Goal: Task Accomplishment & Management: Complete application form

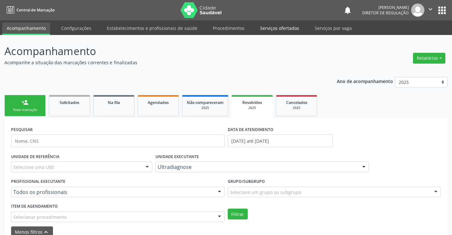
click at [278, 30] on link "Serviços ofertados" at bounding box center [280, 28] width 48 height 11
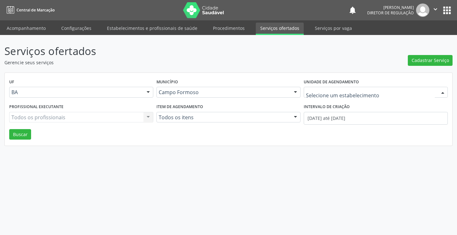
click at [363, 88] on div at bounding box center [376, 92] width 144 height 11
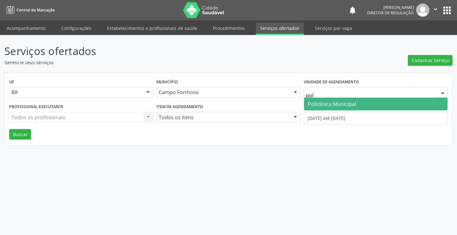
type input "poli"
click at [356, 104] on span "Policlínica Municipal" at bounding box center [375, 103] width 143 height 13
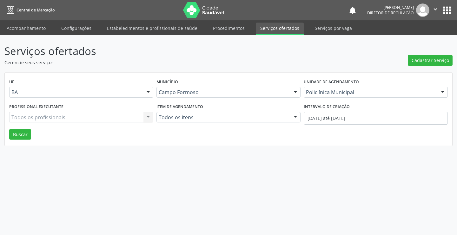
click at [84, 122] on div "Todos os profissionais Todos os profissionais Nenhum resultado encontrado para:…" at bounding box center [81, 117] width 144 height 11
click at [84, 122] on div at bounding box center [81, 117] width 144 height 11
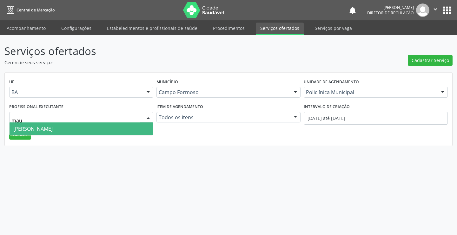
type input "maur"
click at [53, 129] on span "[PERSON_NAME]" at bounding box center [32, 128] width 39 height 7
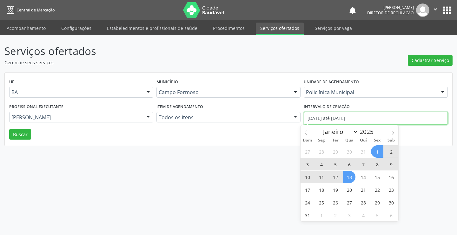
click at [347, 120] on input "01/08/2025 até 13/08/2025" at bounding box center [376, 118] width 144 height 13
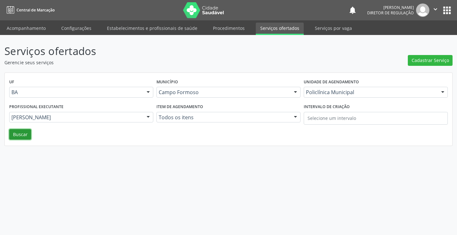
click at [23, 138] on button "Buscar" at bounding box center [20, 134] width 22 height 11
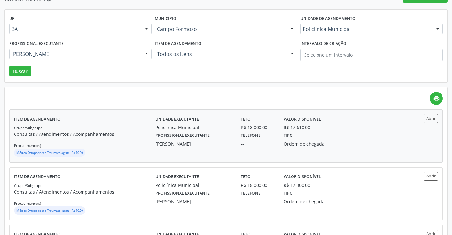
scroll to position [63, 0]
click at [433, 120] on button "Abrir" at bounding box center [431, 118] width 14 height 9
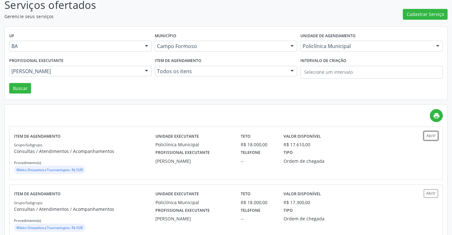
scroll to position [32, 0]
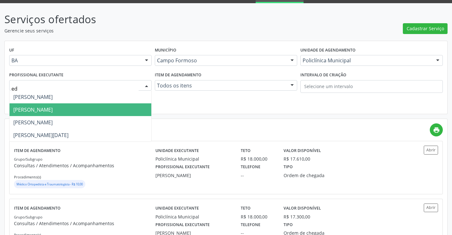
click at [65, 114] on span "Edvaldo Alves Costa Neto" at bounding box center [81, 109] width 142 height 13
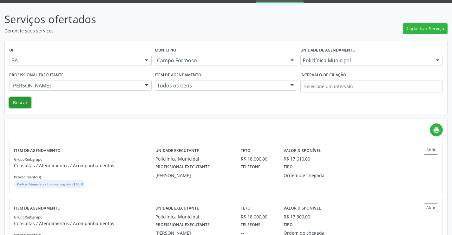
click at [28, 103] on button "Buscar" at bounding box center [20, 102] width 22 height 11
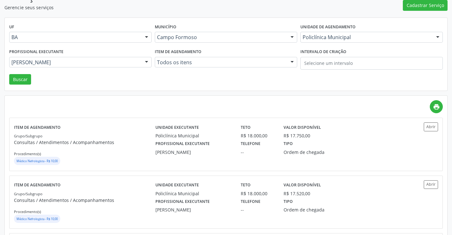
scroll to position [63, 0]
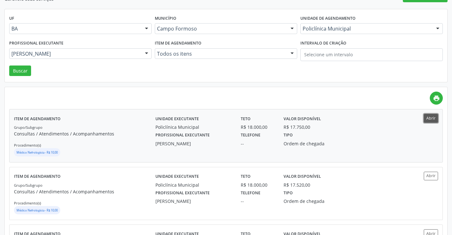
click at [434, 116] on button "Abrir" at bounding box center [431, 118] width 14 height 9
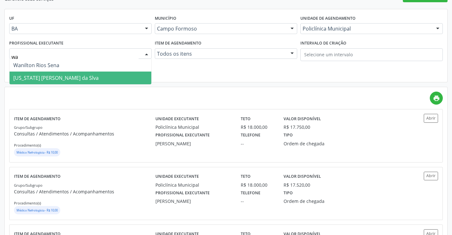
click at [98, 74] on span "Washington Luiz Sobreira da Slva" at bounding box center [81, 77] width 142 height 13
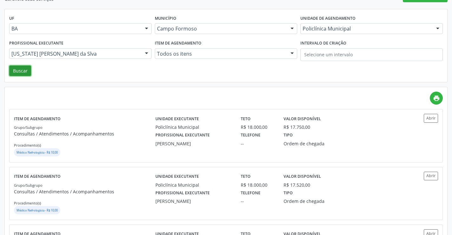
click at [29, 72] on button "Buscar" at bounding box center [20, 70] width 22 height 11
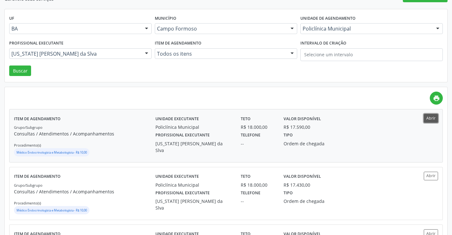
click at [432, 119] on button "Abrir" at bounding box center [431, 118] width 14 height 9
click at [433, 116] on button "Abrir" at bounding box center [431, 118] width 14 height 9
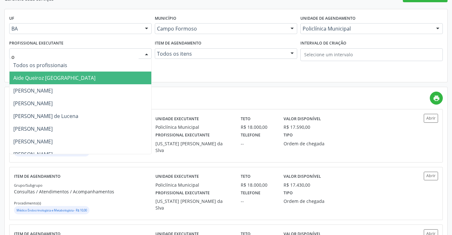
type input "or"
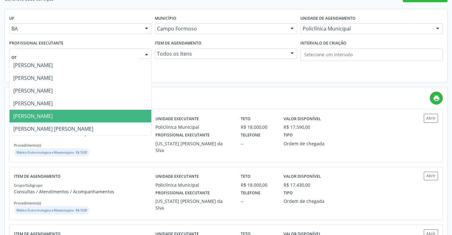
click at [80, 120] on span "Orlindo Carvalho dos Santos" at bounding box center [81, 116] width 142 height 13
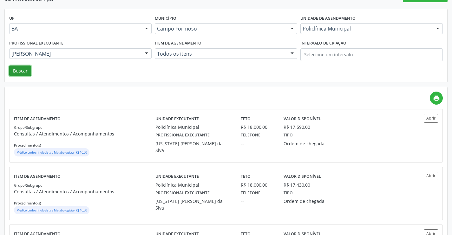
click at [20, 70] on button "Buscar" at bounding box center [20, 70] width 22 height 11
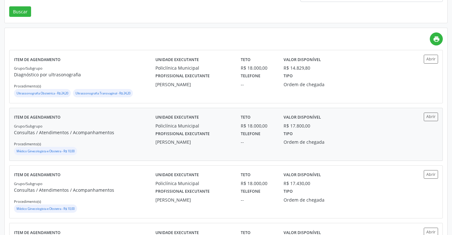
scroll to position [127, 0]
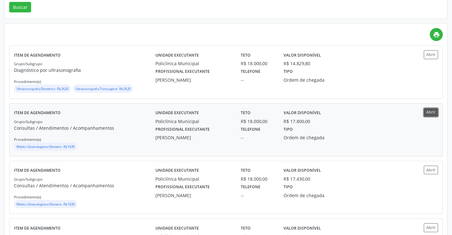
click at [426, 112] on button "Abrir" at bounding box center [431, 112] width 14 height 9
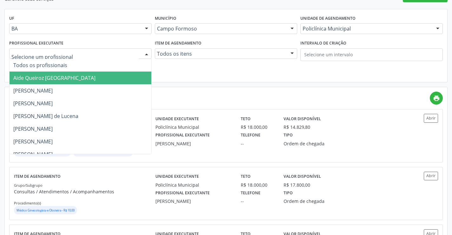
click at [62, 81] on span "Aide Queiroz Lisboa" at bounding box center [81, 77] width 142 height 13
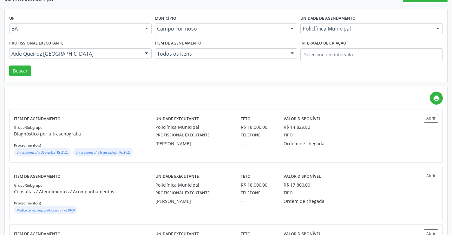
click at [66, 58] on div "Aide Queiroz Lisboa" at bounding box center [80, 53] width 143 height 11
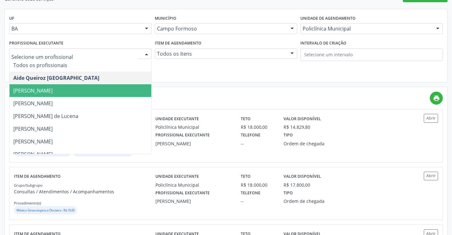
click at [64, 91] on span "Amilton Soares" at bounding box center [81, 90] width 142 height 13
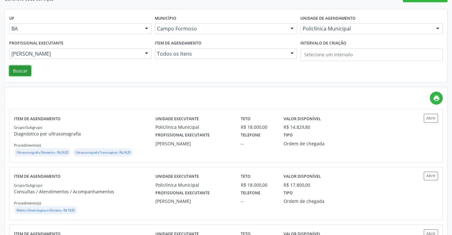
click at [16, 66] on button "Buscar" at bounding box center [20, 70] width 22 height 11
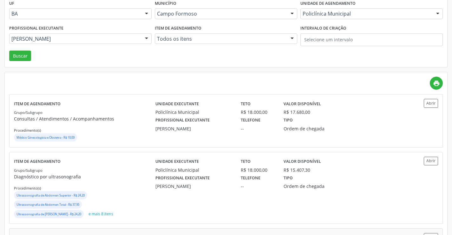
scroll to position [95, 0]
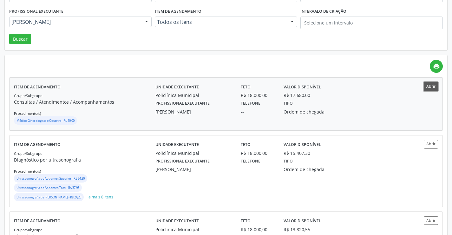
click at [432, 84] on button "Abrir" at bounding box center [431, 86] width 14 height 9
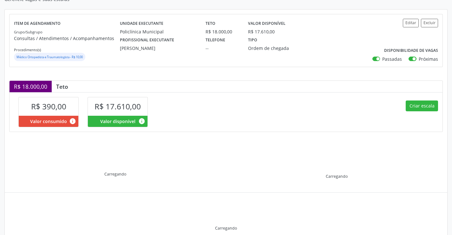
scroll to position [63, 0]
click at [422, 107] on button "Criar escala" at bounding box center [422, 105] width 32 height 11
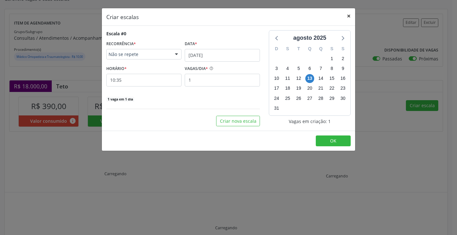
click at [349, 15] on button "×" at bounding box center [348, 16] width 13 height 16
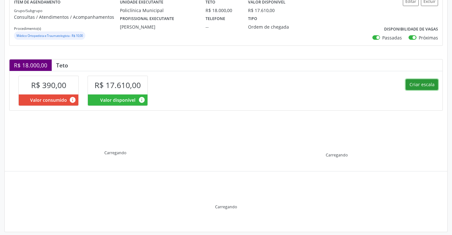
scroll to position [90, 0]
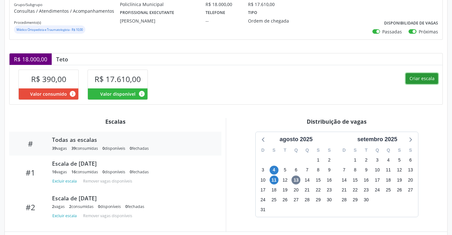
click at [429, 81] on button "Criar escala" at bounding box center [422, 78] width 32 height 11
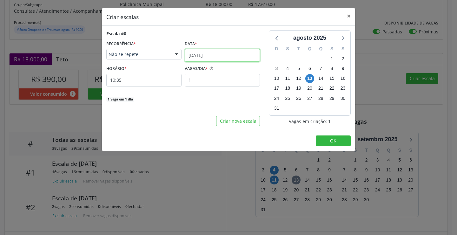
click at [218, 58] on input "[DATE]" at bounding box center [222, 55] width 75 height 13
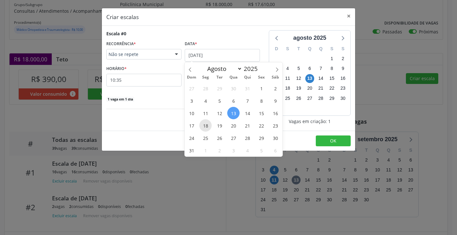
click at [207, 124] on span "18" at bounding box center [205, 125] width 12 height 12
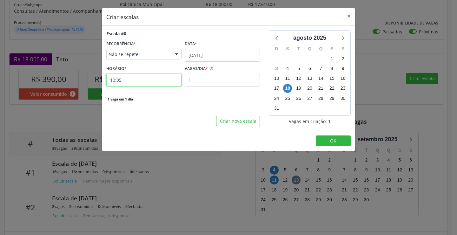
click at [149, 81] on input "10:35" at bounding box center [143, 80] width 75 height 13
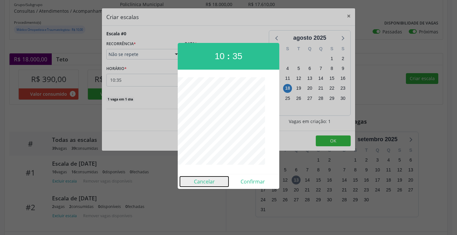
drag, startPoint x: 206, startPoint y: 182, endPoint x: 335, endPoint y: 104, distance: 150.2
click at [207, 182] on button "Cancelar" at bounding box center [204, 181] width 49 height 10
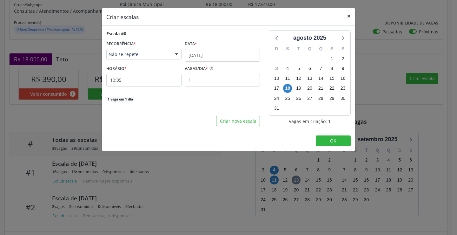
click at [351, 18] on button "×" at bounding box center [348, 16] width 13 height 16
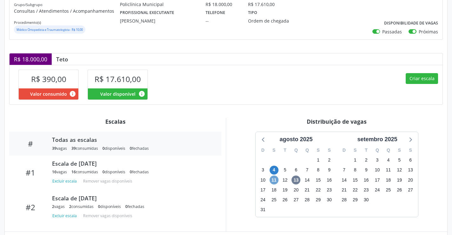
click at [275, 179] on span "11" at bounding box center [274, 179] width 9 height 9
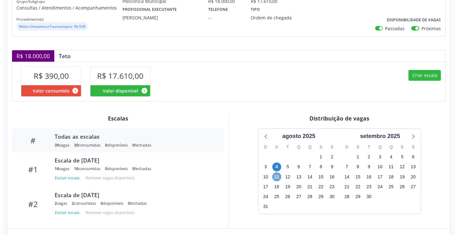
scroll to position [93, 0]
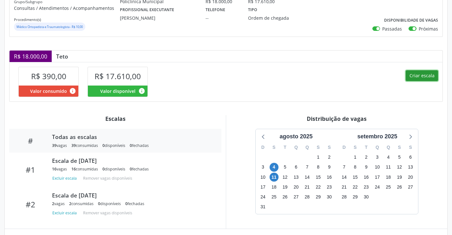
click at [419, 76] on button "Criar escala" at bounding box center [422, 75] width 32 height 11
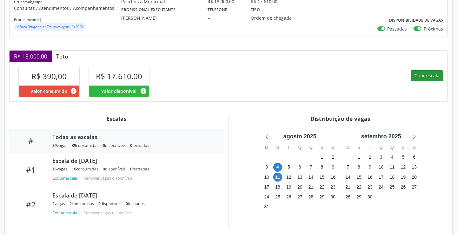
select select "7"
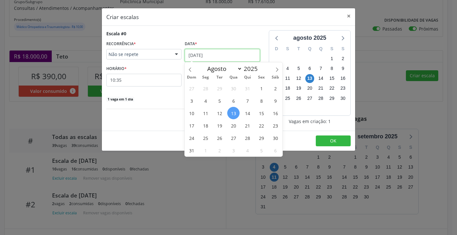
click at [231, 54] on input "[DATE]" at bounding box center [222, 55] width 75 height 13
click at [206, 125] on span "18" at bounding box center [205, 125] width 12 height 12
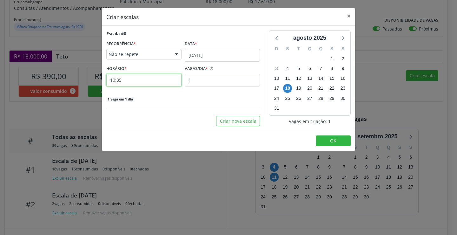
click at [150, 79] on input "10:35" at bounding box center [143, 80] width 75 height 13
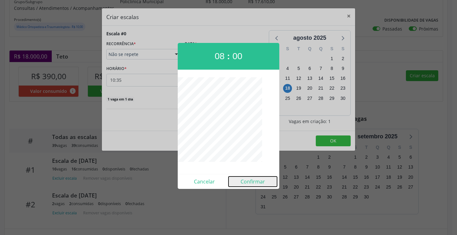
click at [243, 183] on button "Confirmar" at bounding box center [253, 181] width 49 height 10
type input "08:00"
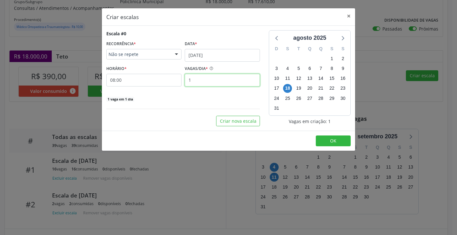
click at [231, 81] on input "1" at bounding box center [222, 80] width 75 height 13
type input "16"
click at [326, 137] on button "OK" at bounding box center [333, 140] width 35 height 11
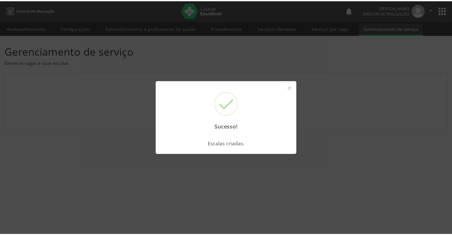
scroll to position [0, 0]
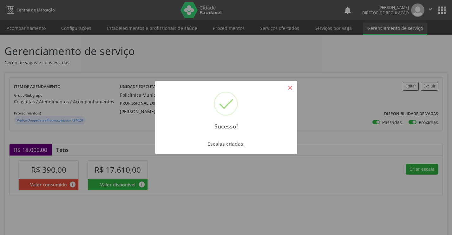
click at [285, 89] on button "×" at bounding box center [290, 87] width 11 height 11
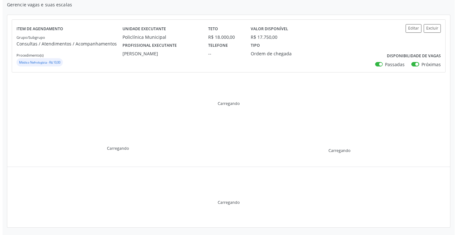
scroll to position [59, 0]
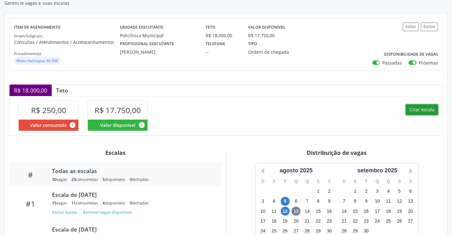
click at [430, 111] on button "Criar escala" at bounding box center [422, 109] width 32 height 11
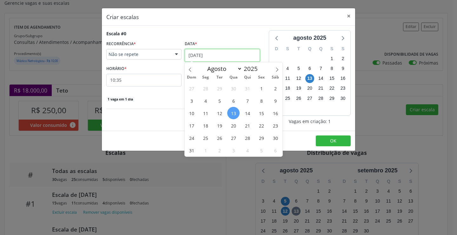
click at [201, 52] on input "[DATE]" at bounding box center [222, 55] width 75 height 13
drag, startPoint x: 221, startPoint y: 137, endPoint x: 200, endPoint y: 105, distance: 38.6
click at [222, 137] on span "26" at bounding box center [219, 137] width 12 height 12
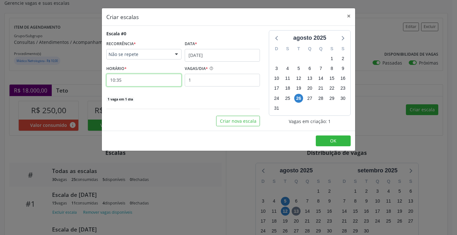
click at [153, 83] on input "10:35" at bounding box center [143, 80] width 75 height 13
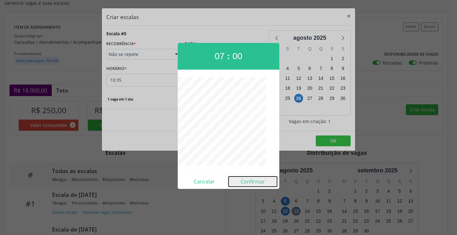
click at [244, 179] on button "Confirmar" at bounding box center [253, 181] width 49 height 10
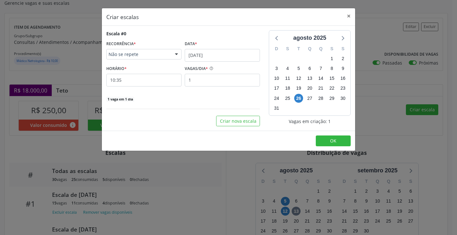
type input "07:00"
click at [215, 87] on div "Escala #0 RECORRÊNCIA * Não se repete Não se repete Diário/Semanal Mensal Nenhu…" at bounding box center [183, 66] width 154 height 72
click at [220, 85] on input "1" at bounding box center [222, 80] width 75 height 13
type input "15"
click at [331, 138] on span "OK" at bounding box center [333, 140] width 6 height 6
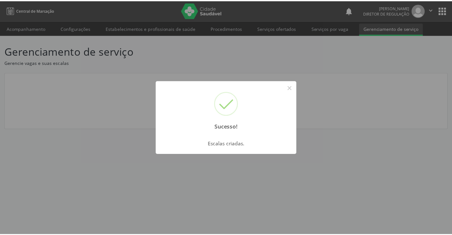
scroll to position [0, 0]
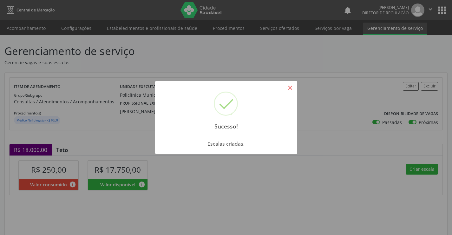
drag, startPoint x: 290, startPoint y: 85, endPoint x: 293, endPoint y: 77, distance: 8.5
click at [291, 85] on button "×" at bounding box center [290, 87] width 11 height 11
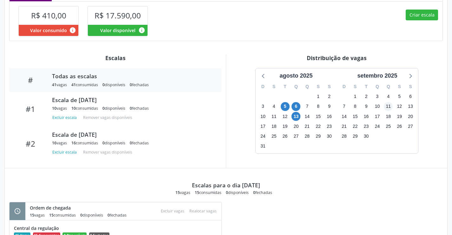
scroll to position [122, 0]
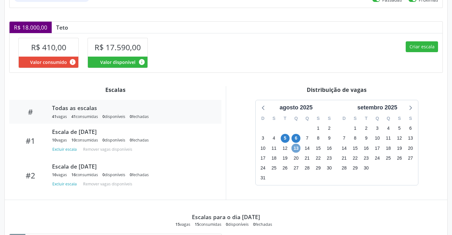
click at [296, 146] on span "13" at bounding box center [296, 147] width 9 height 9
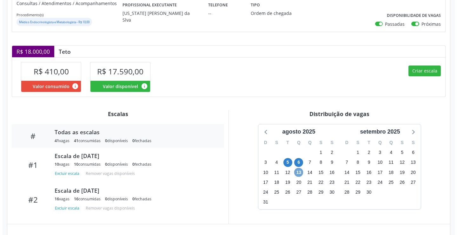
scroll to position [96, 0]
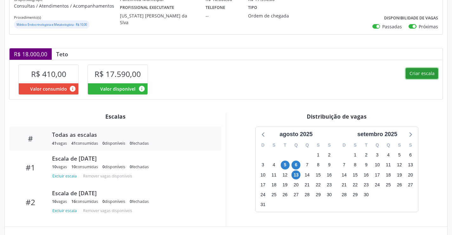
click at [413, 72] on button "Criar escala" at bounding box center [422, 73] width 32 height 11
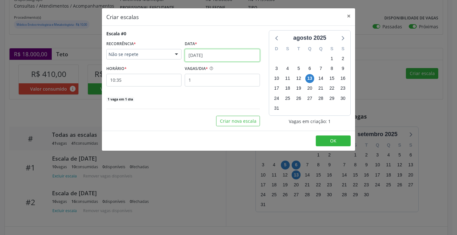
click at [233, 57] on input "[DATE]" at bounding box center [222, 55] width 75 height 13
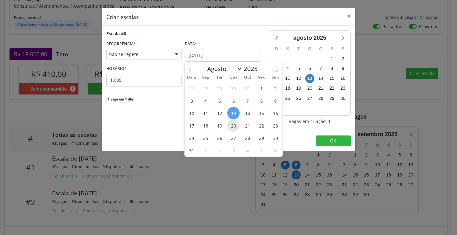
click at [231, 120] on span "20" at bounding box center [233, 125] width 12 height 12
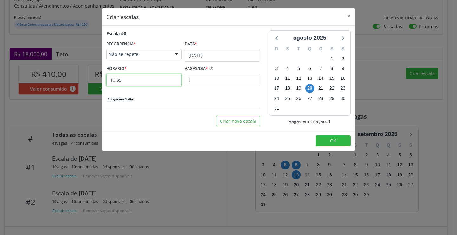
click at [148, 78] on input "10:35" at bounding box center [143, 80] width 75 height 13
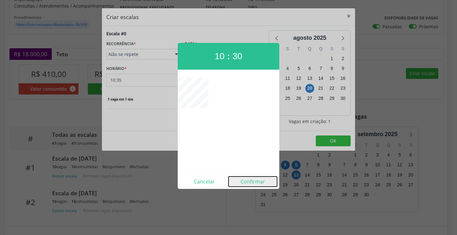
click at [246, 178] on button "Confirmar" at bounding box center [253, 181] width 49 height 10
type input "10:30"
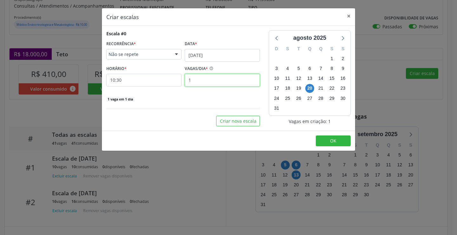
click at [206, 84] on input "1" at bounding box center [222, 80] width 75 height 13
type input "15"
click at [323, 143] on button "OK" at bounding box center [333, 140] width 35 height 11
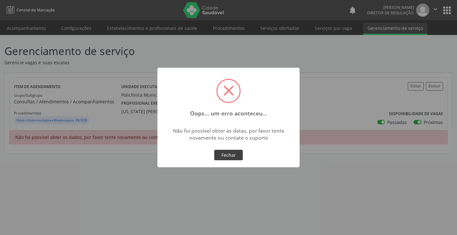
click at [232, 155] on button "Fechar" at bounding box center [228, 154] width 29 height 11
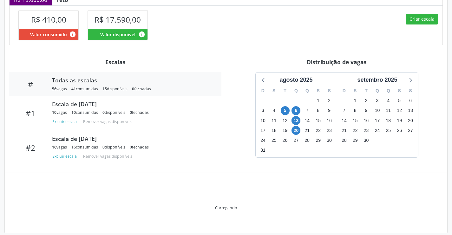
scroll to position [154, 0]
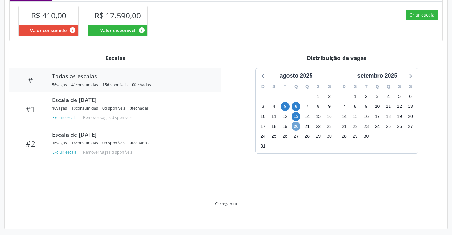
click at [295, 128] on span "20" at bounding box center [296, 126] width 9 height 9
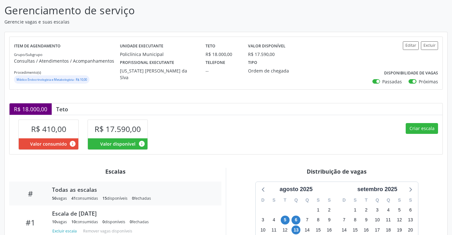
scroll to position [32, 0]
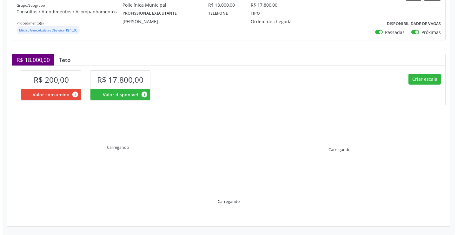
scroll to position [90, 0]
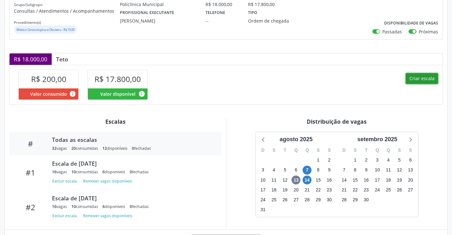
click at [415, 81] on button "Criar escala" at bounding box center [422, 78] width 32 height 11
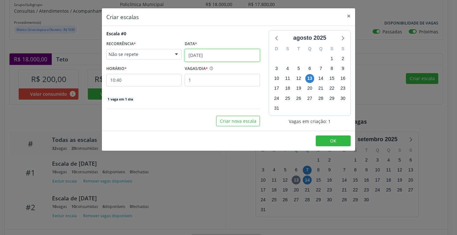
click at [222, 53] on input "[DATE]" at bounding box center [222, 55] width 75 height 13
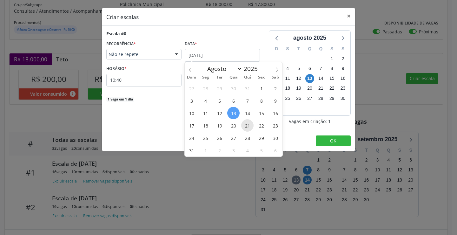
click at [249, 126] on span "21" at bounding box center [247, 125] width 12 height 12
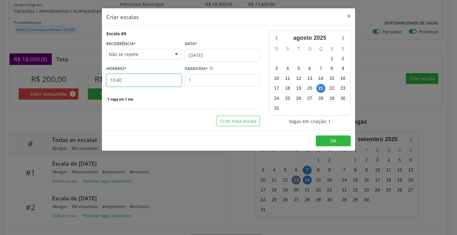
click at [134, 76] on input "10:40" at bounding box center [143, 80] width 75 height 13
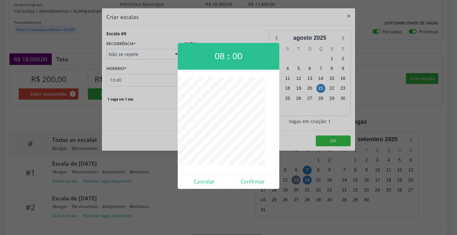
click at [257, 186] on div "Cancelar Confirmar" at bounding box center [229, 181] width 102 height 15
click at [256, 179] on button "Confirmar" at bounding box center [253, 181] width 49 height 10
type input "08:00"
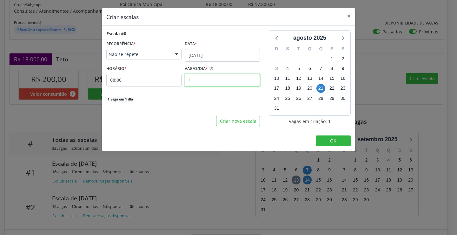
click at [224, 82] on input "1" at bounding box center [222, 80] width 75 height 13
type input "16"
click at [329, 141] on button "OK" at bounding box center [333, 140] width 35 height 11
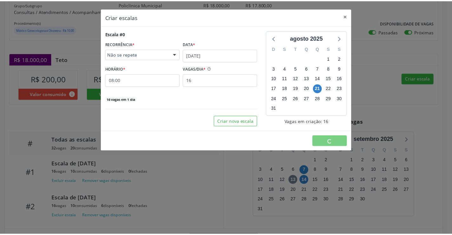
scroll to position [0, 0]
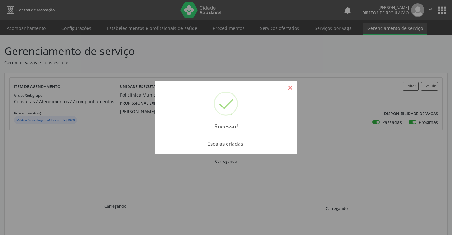
click at [289, 87] on button "×" at bounding box center [290, 87] width 11 height 11
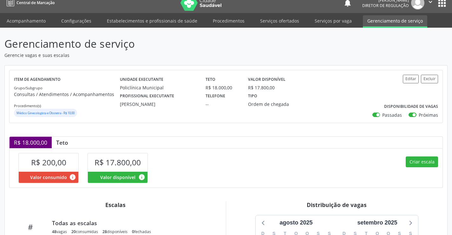
scroll to position [32, 0]
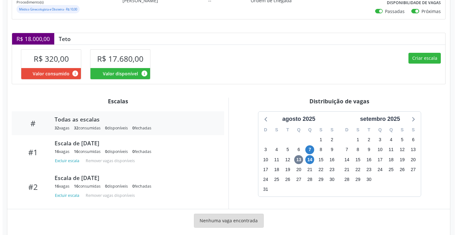
scroll to position [122, 0]
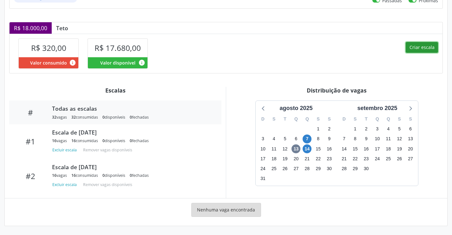
click at [417, 48] on button "Criar escala" at bounding box center [422, 47] width 32 height 11
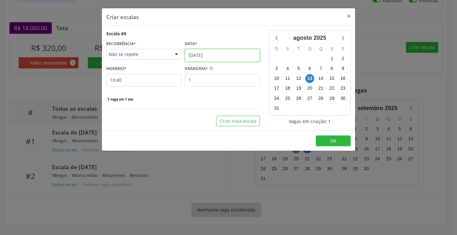
click at [206, 60] on input "[DATE]" at bounding box center [222, 55] width 75 height 13
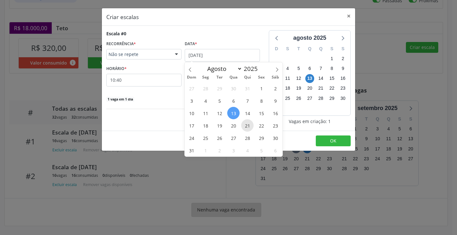
click at [247, 123] on span "21" at bounding box center [247, 125] width 12 height 12
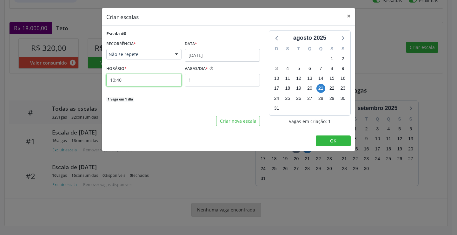
click at [164, 85] on input "10:40" at bounding box center [143, 80] width 75 height 13
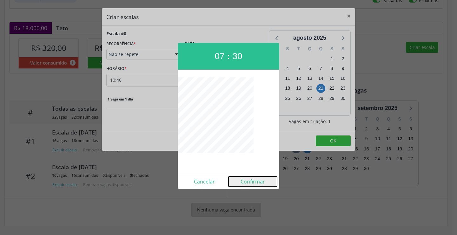
click at [254, 180] on button "Confirmar" at bounding box center [253, 181] width 49 height 10
type input "07:30"
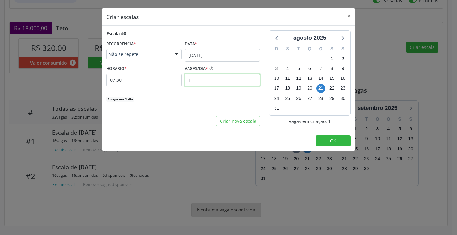
click at [210, 81] on input "1" at bounding box center [222, 80] width 75 height 13
type input "15"
click at [333, 141] on span "OK" at bounding box center [333, 140] width 6 height 6
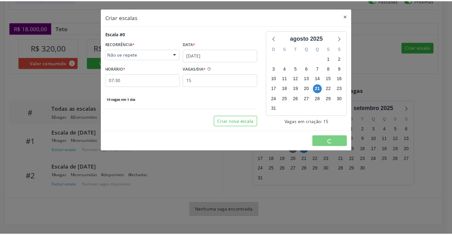
scroll to position [0, 0]
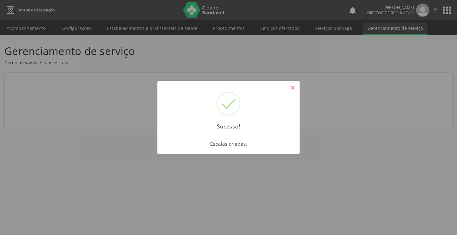
click at [291, 88] on button "×" at bounding box center [292, 87] width 11 height 11
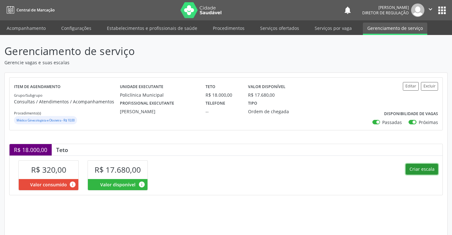
click at [427, 166] on button "Criar escala" at bounding box center [422, 168] width 32 height 11
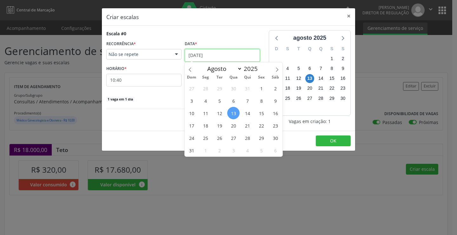
click at [205, 54] on input "[DATE]" at bounding box center [222, 55] width 75 height 13
click at [244, 122] on span "21" at bounding box center [247, 125] width 12 height 12
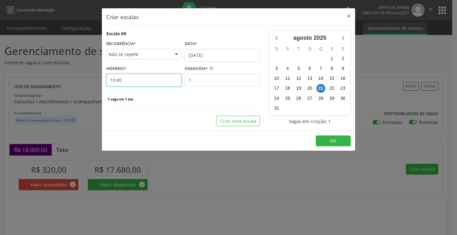
click at [148, 79] on input "10:40" at bounding box center [143, 80] width 75 height 13
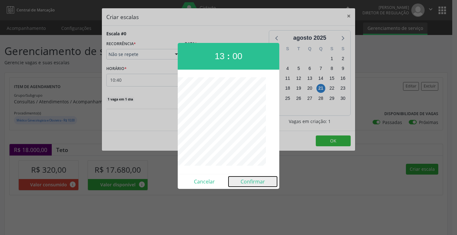
click at [249, 183] on button "Confirmar" at bounding box center [253, 181] width 49 height 10
type input "13:00"
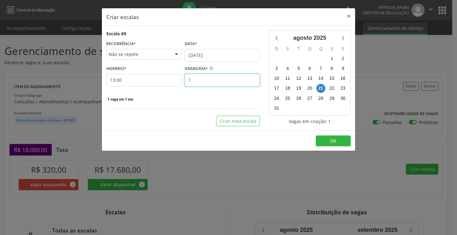
click at [203, 80] on input "1" at bounding box center [222, 80] width 75 height 13
type input "15"
click at [331, 140] on span "OK" at bounding box center [333, 140] width 6 height 6
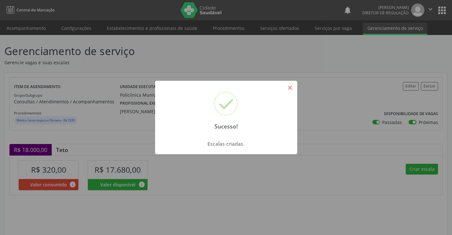
click at [291, 84] on button "×" at bounding box center [290, 87] width 11 height 11
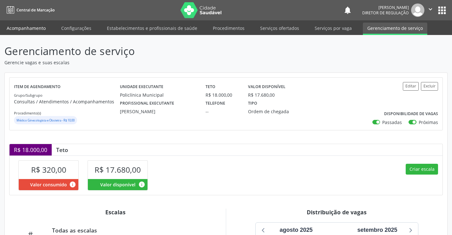
click at [33, 27] on link "Acompanhamento" at bounding box center [26, 28] width 48 height 11
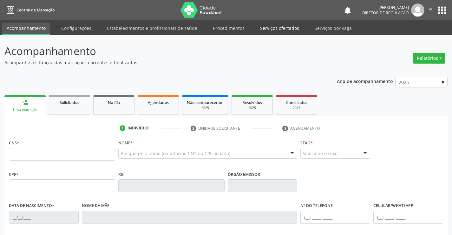
click at [271, 27] on link "Serviços ofertados" at bounding box center [280, 28] width 48 height 11
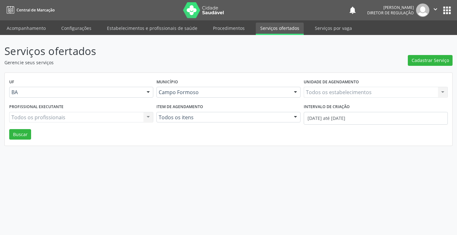
click at [335, 95] on div "Todos os estabelecimentos Todos os estabelecimentos Nenhum resultado encontrado…" at bounding box center [376, 92] width 144 height 11
click at [309, 95] on input "p-oli" at bounding box center [370, 95] width 129 height 13
click at [310, 95] on input "p-oli" at bounding box center [370, 95] width 129 height 13
type input "poli"
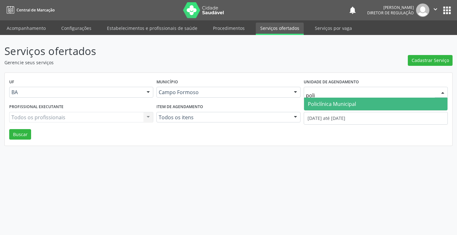
click at [329, 106] on span "Policlínica Municipal" at bounding box center [332, 103] width 48 height 7
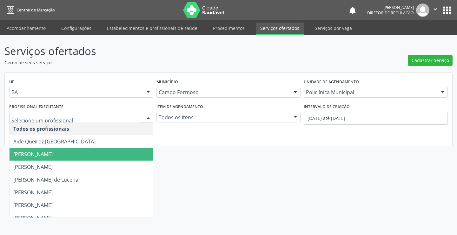
click at [97, 149] on span "[PERSON_NAME]" at bounding box center [81, 154] width 143 height 13
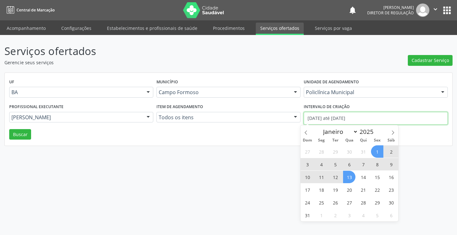
click at [339, 116] on input "01/08/2025 até 13/08/2025" at bounding box center [376, 118] width 144 height 13
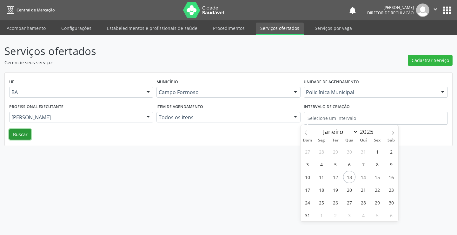
click at [19, 134] on button "Buscar" at bounding box center [20, 134] width 22 height 11
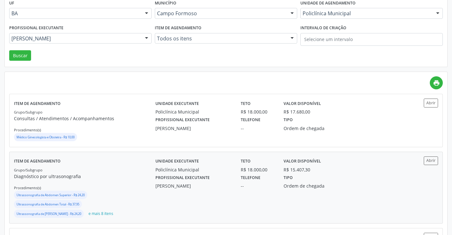
scroll to position [95, 0]
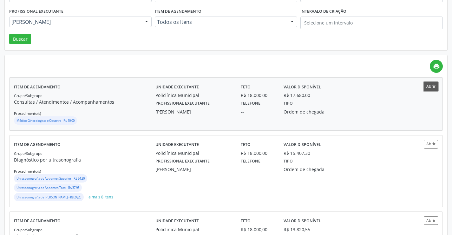
click at [429, 87] on button "Abrir" at bounding box center [431, 86] width 14 height 9
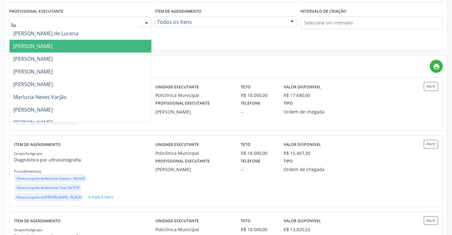
type input "lua"
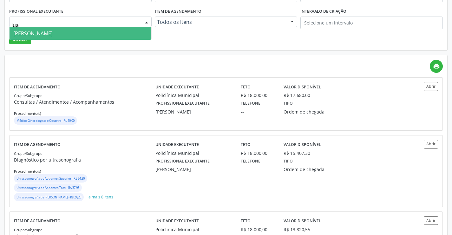
click at [53, 37] on span "Luana Saback de Almeida" at bounding box center [32, 33] width 39 height 7
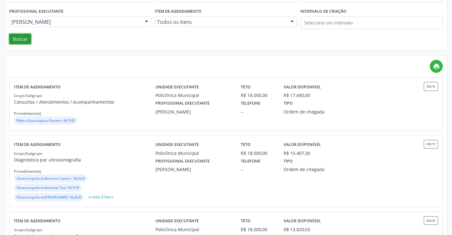
click at [27, 39] on button "Buscar" at bounding box center [20, 39] width 22 height 11
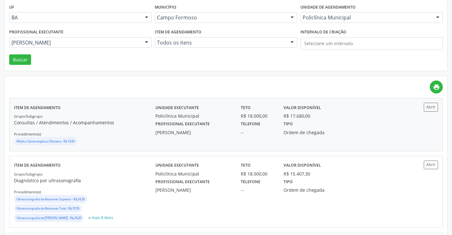
scroll to position [63, 0]
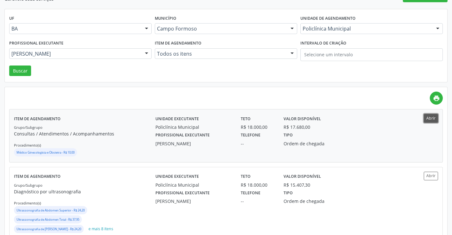
click at [431, 114] on button "Abrir" at bounding box center [431, 118] width 14 height 9
click at [24, 68] on button "Buscar" at bounding box center [20, 70] width 22 height 11
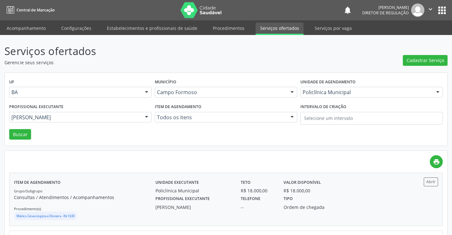
click at [422, 179] on div "Abrir" at bounding box center [420, 181] width 35 height 9
drag, startPoint x: 58, startPoint y: 108, endPoint x: 61, endPoint y: 112, distance: 5.2
click at [58, 109] on label "Profissional executante" at bounding box center [36, 107] width 54 height 10
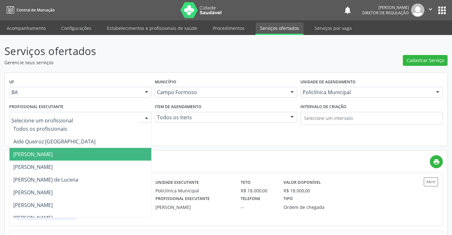
drag, startPoint x: 60, startPoint y: 138, endPoint x: 60, endPoint y: 151, distance: 13.6
click at [60, 151] on span "Amilton Soares" at bounding box center [81, 154] width 142 height 13
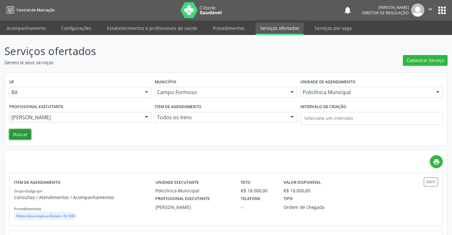
click at [27, 136] on button "Buscar" at bounding box center [20, 134] width 22 height 11
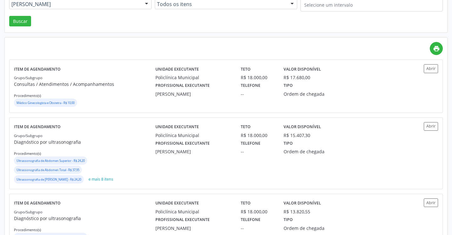
scroll to position [95, 0]
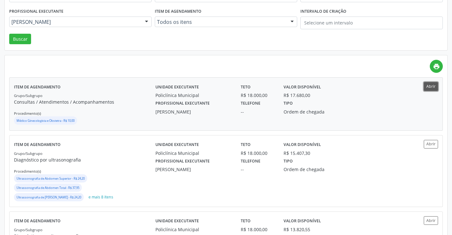
click at [435, 87] on button "Abrir" at bounding box center [431, 86] width 14 height 9
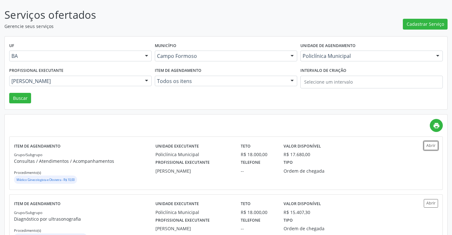
scroll to position [32, 0]
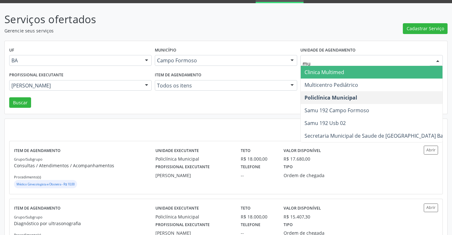
type input "mul"
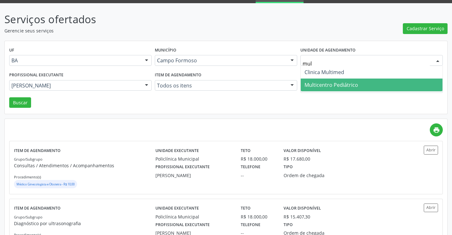
click at [343, 83] on span "Multicentro Pediátrico" at bounding box center [332, 84] width 54 height 7
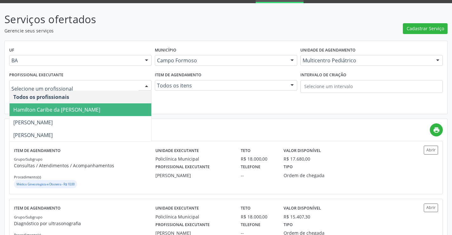
click at [103, 89] on div at bounding box center [80, 85] width 143 height 11
click at [93, 113] on span "Hamilton Caribe da [PERSON_NAME]" at bounding box center [81, 109] width 142 height 13
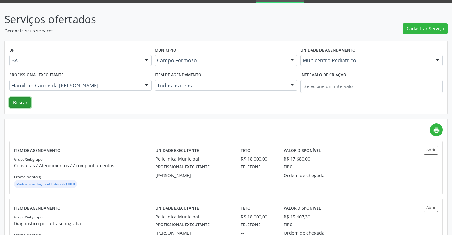
click at [17, 101] on button "Buscar" at bounding box center [20, 102] width 22 height 11
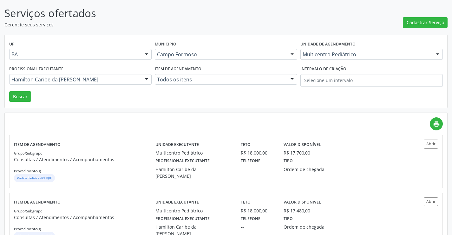
scroll to position [127, 0]
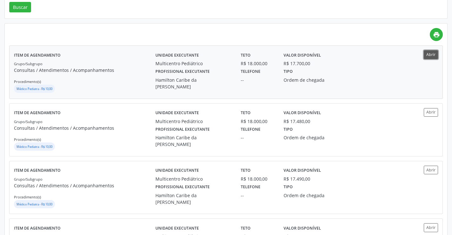
click at [425, 55] on button "Abrir" at bounding box center [431, 54] width 14 height 9
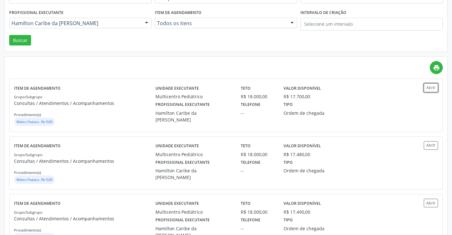
scroll to position [63, 0]
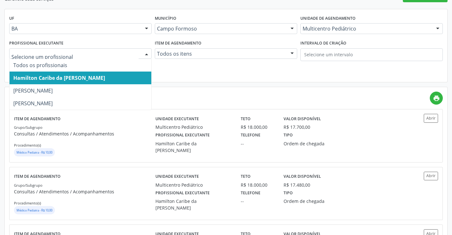
click at [52, 48] on div at bounding box center [80, 53] width 143 height 11
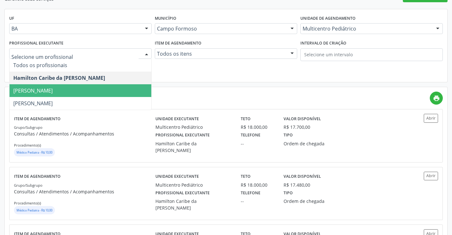
click at [48, 87] on span "Maria Eleny Goncalves de Oliveira Porto" at bounding box center [81, 90] width 142 height 13
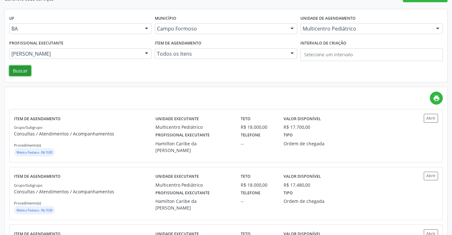
click at [26, 69] on button "Buscar" at bounding box center [20, 70] width 22 height 11
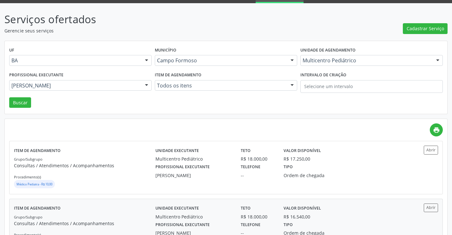
scroll to position [127, 0]
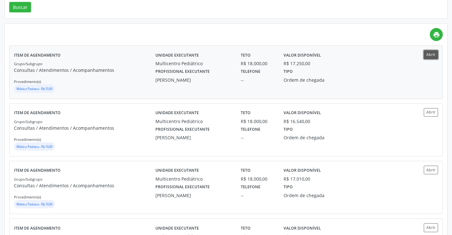
click at [433, 56] on button "Abrir" at bounding box center [431, 54] width 14 height 9
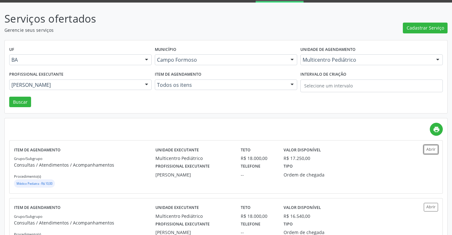
scroll to position [32, 0]
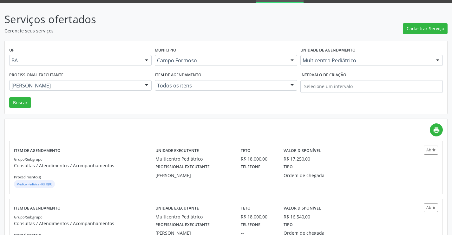
drag, startPoint x: 76, startPoint y: 76, endPoint x: 73, endPoint y: 83, distance: 7.3
click at [76, 77] on div "Profissional executante Maria Eleny Goncalves de Oliveira Porto Todos os profis…" at bounding box center [81, 83] width 146 height 27
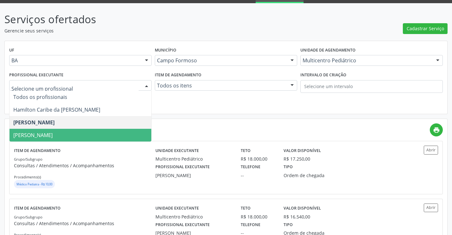
click at [56, 131] on span "Maria Ubaldina Silva Calixto Sobreira" at bounding box center [81, 135] width 142 height 13
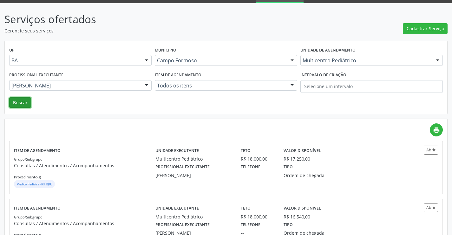
click at [28, 106] on button "Buscar" at bounding box center [20, 102] width 22 height 11
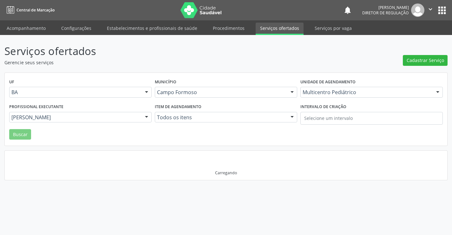
scroll to position [0, 0]
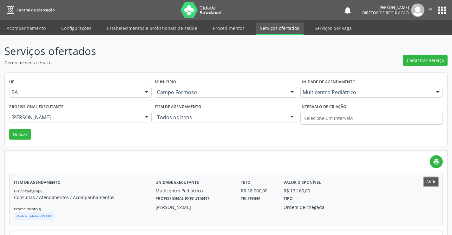
click at [435, 181] on button "Abrir" at bounding box center [431, 181] width 14 height 9
click at [430, 7] on icon "" at bounding box center [430, 9] width 7 height 7
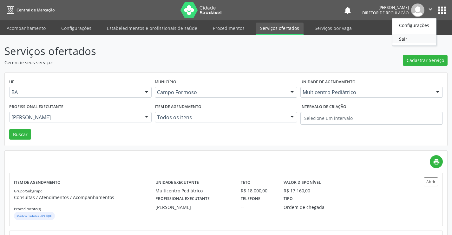
click at [409, 39] on link "Sair" at bounding box center [415, 38] width 44 height 9
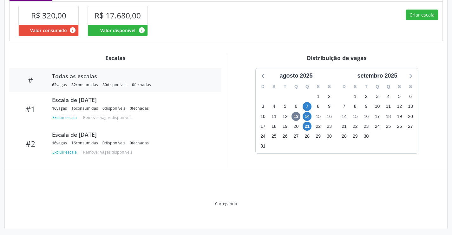
scroll to position [124, 0]
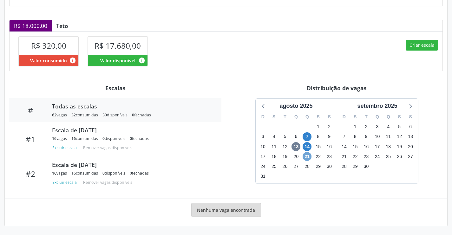
click at [308, 157] on span "21" at bounding box center [307, 156] width 9 height 9
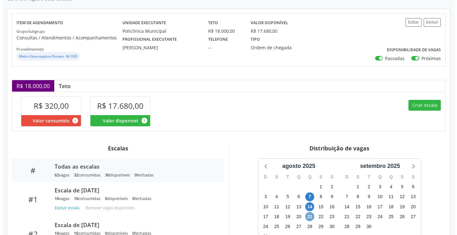
scroll to position [191, 0]
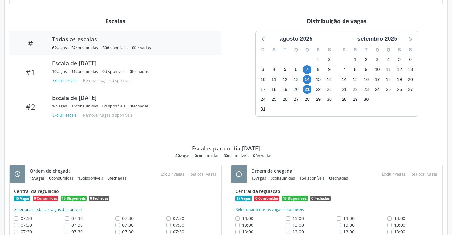
click at [36, 206] on button "Selecionar todas as vagas disponíveis" at bounding box center [48, 209] width 69 height 6
checkbox input "true"
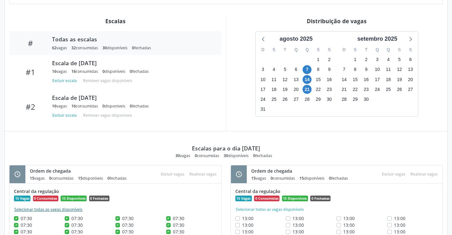
checkbox input "true"
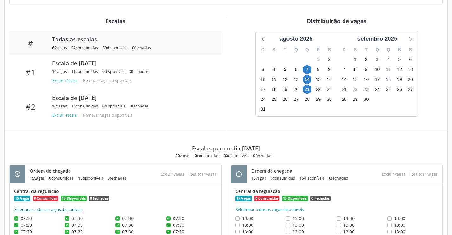
checkbox input "true"
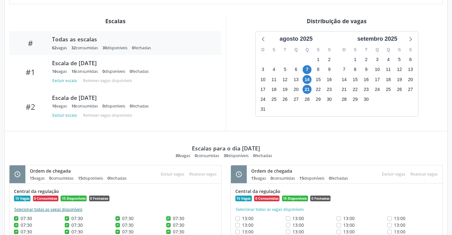
checkbox input "true"
click at [165, 174] on button "Excluir vagas" at bounding box center [172, 173] width 29 height 9
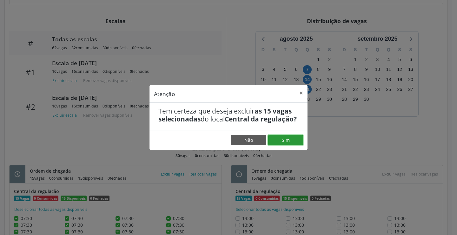
click at [290, 139] on button "Sim" at bounding box center [285, 140] width 35 height 11
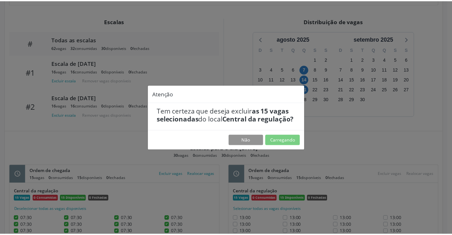
scroll to position [0, 0]
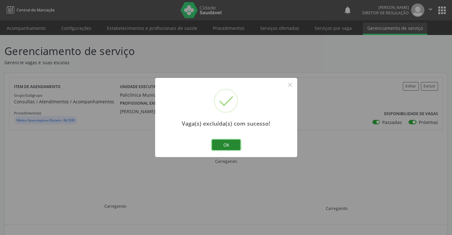
click at [232, 148] on button "Ok" at bounding box center [226, 144] width 29 height 11
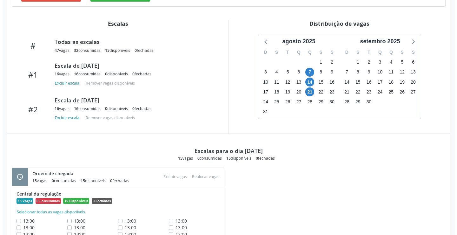
scroll to position [222, 0]
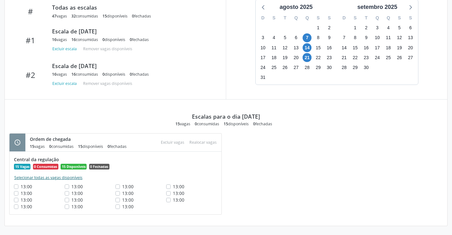
click at [41, 180] on button "Selecionar todas as vagas disponíveis" at bounding box center [48, 177] width 69 height 6
checkbox input "true"
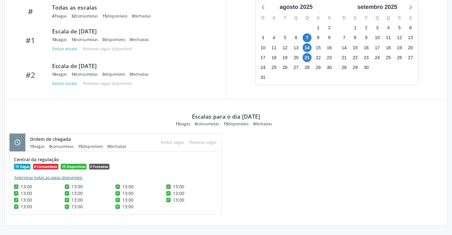
checkbox input "true"
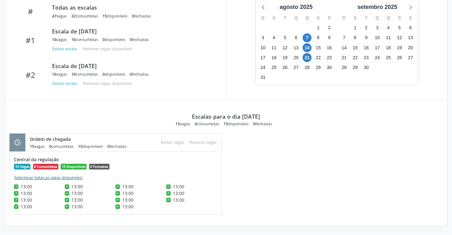
checkbox input "true"
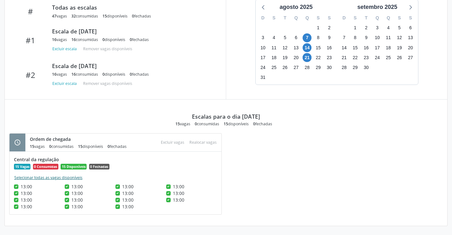
checkbox input "true"
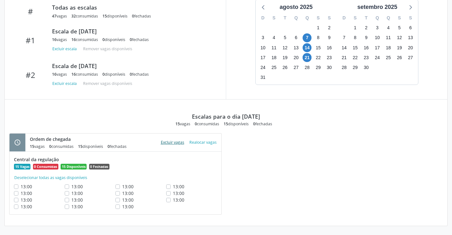
click at [175, 140] on button "Excluir vagas" at bounding box center [172, 142] width 29 height 9
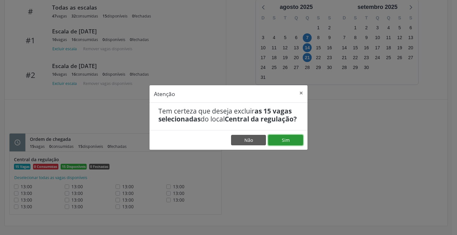
click at [291, 142] on button "Sim" at bounding box center [285, 140] width 35 height 11
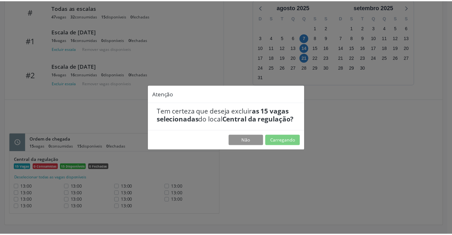
scroll to position [0, 0]
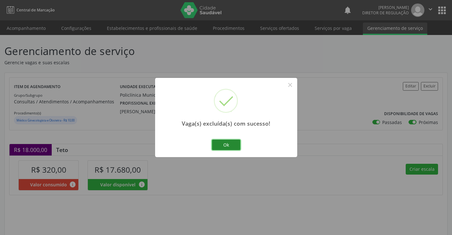
click at [231, 148] on button "Ok" at bounding box center [226, 144] width 29 height 11
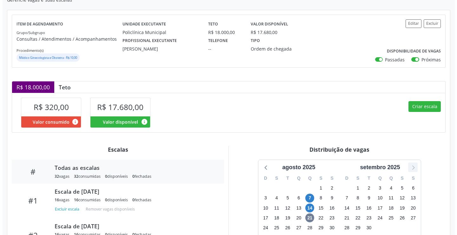
scroll to position [122, 0]
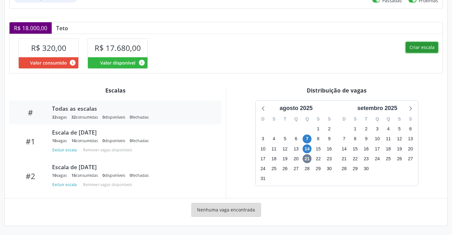
click at [422, 50] on button "Criar escala" at bounding box center [422, 47] width 32 height 11
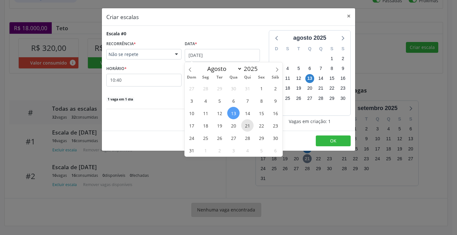
click at [245, 125] on span "21" at bounding box center [247, 125] width 12 height 12
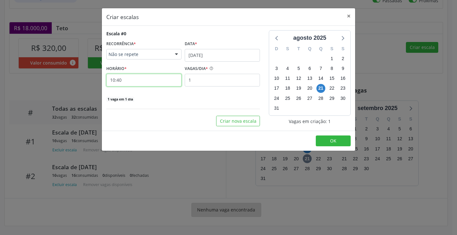
click at [162, 82] on input "10:40" at bounding box center [143, 80] width 75 height 13
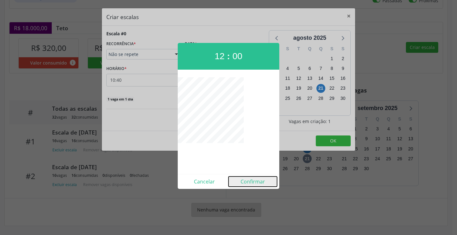
drag, startPoint x: 251, startPoint y: 179, endPoint x: 246, endPoint y: 147, distance: 32.5
click at [251, 180] on button "Confirmar" at bounding box center [253, 181] width 49 height 10
type input "12:00"
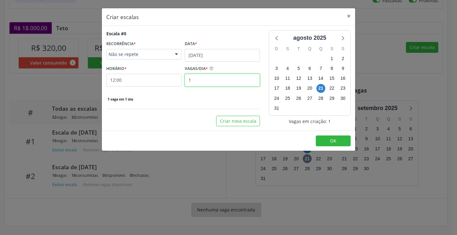
click at [215, 84] on input "1" at bounding box center [222, 80] width 75 height 13
type input "16"
click at [332, 141] on span "OK" at bounding box center [333, 140] width 6 height 6
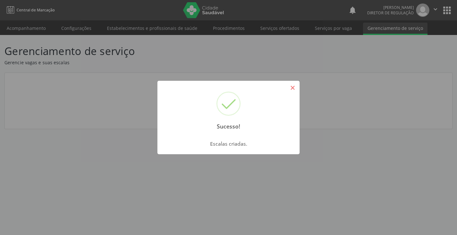
click at [293, 85] on button "×" at bounding box center [292, 87] width 11 height 11
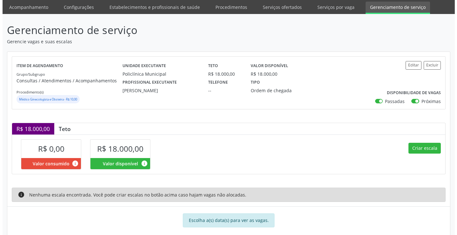
scroll to position [31, 0]
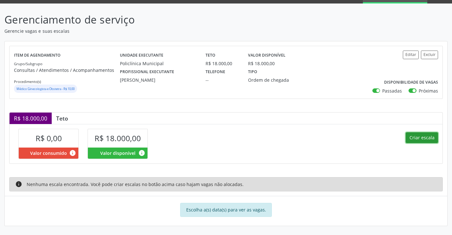
click at [419, 142] on button "Criar escala" at bounding box center [422, 137] width 32 height 11
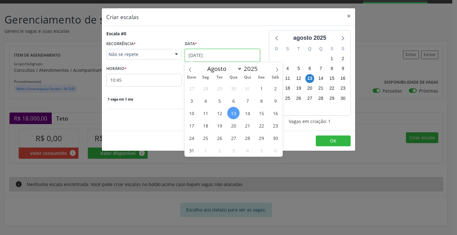
click at [229, 59] on input "[DATE]" at bounding box center [222, 55] width 75 height 13
click at [245, 126] on span "21" at bounding box center [247, 125] width 12 height 12
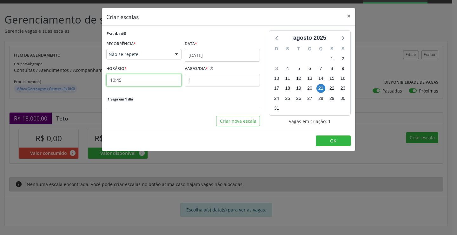
click at [138, 76] on input "10:45" at bounding box center [143, 80] width 75 height 13
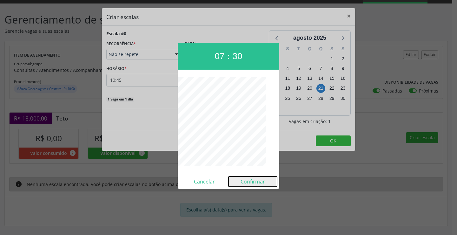
click at [252, 183] on button "Confirmar" at bounding box center [253, 181] width 49 height 10
type input "07:30"
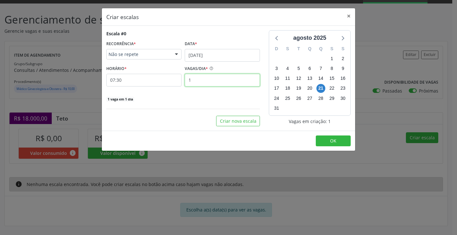
click at [228, 80] on input "1" at bounding box center [222, 80] width 75 height 13
type input "15"
click at [331, 146] on button "OK" at bounding box center [333, 140] width 35 height 11
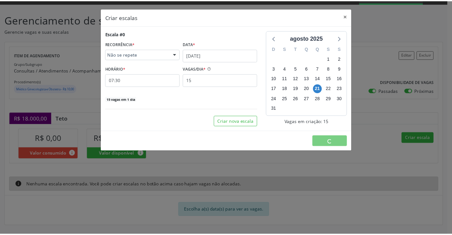
scroll to position [0, 0]
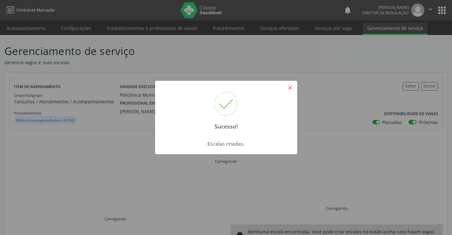
click at [292, 84] on button "×" at bounding box center [290, 87] width 11 height 11
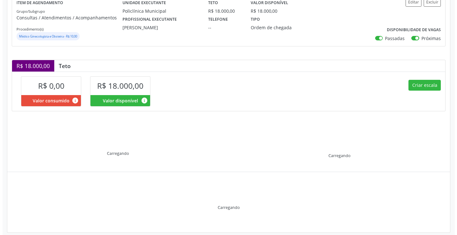
scroll to position [90, 0]
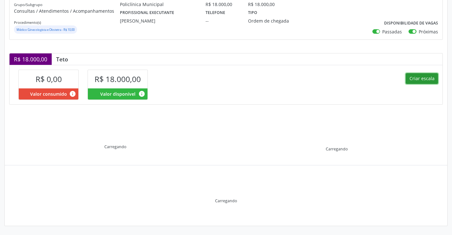
click at [421, 76] on button "Criar escala" at bounding box center [422, 78] width 32 height 11
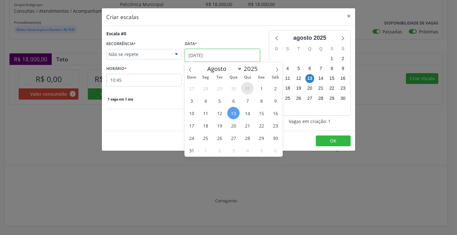
drag, startPoint x: 228, startPoint y: 51, endPoint x: 242, endPoint y: 90, distance: 41.6
click at [228, 51] on input "[DATE]" at bounding box center [222, 55] width 75 height 13
click at [248, 126] on span "21" at bounding box center [247, 125] width 12 height 12
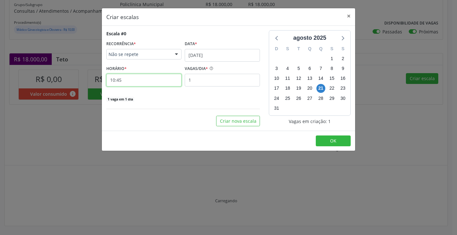
click at [160, 80] on input "10:45" at bounding box center [143, 80] width 75 height 13
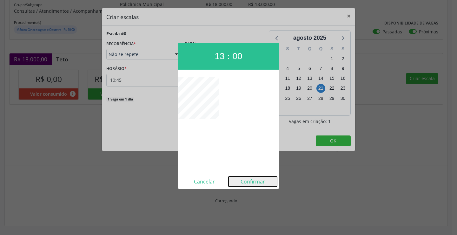
click at [258, 181] on button "Confirmar" at bounding box center [253, 181] width 49 height 10
type input "13:00"
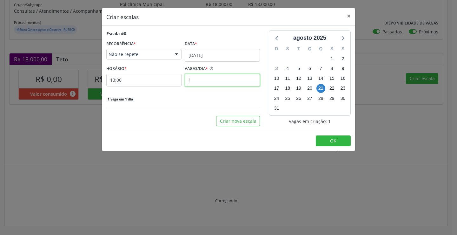
click at [216, 77] on input "1" at bounding box center [222, 80] width 75 height 13
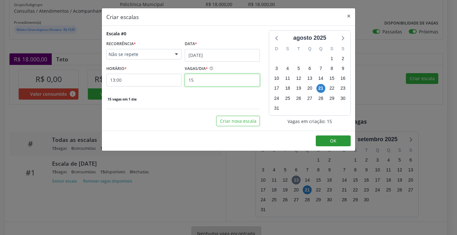
type input "15"
click at [333, 136] on button "OK" at bounding box center [333, 140] width 35 height 11
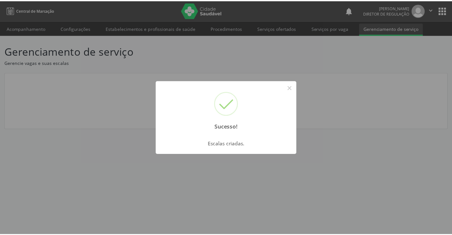
scroll to position [0, 0]
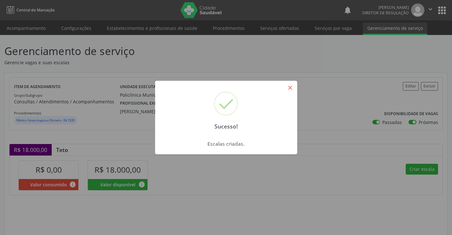
click at [287, 90] on button "×" at bounding box center [290, 87] width 11 height 11
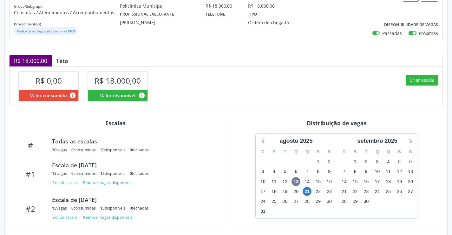
scroll to position [122, 0]
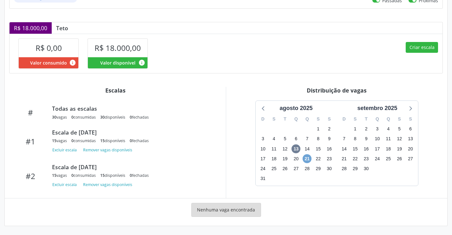
click at [306, 157] on span "21" at bounding box center [307, 158] width 9 height 9
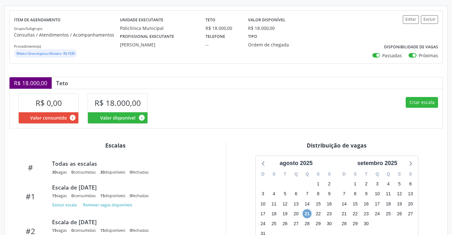
scroll to position [62, 0]
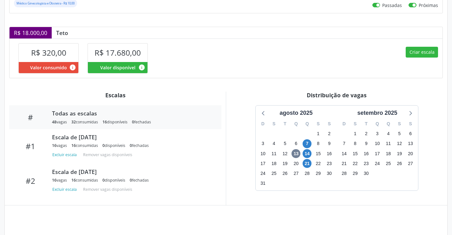
scroll to position [124, 0]
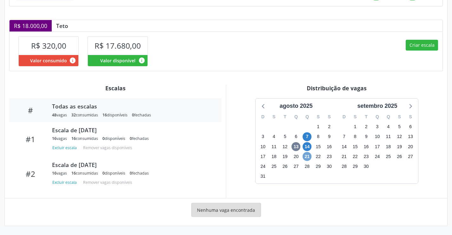
click at [309, 154] on span "21" at bounding box center [307, 156] width 9 height 9
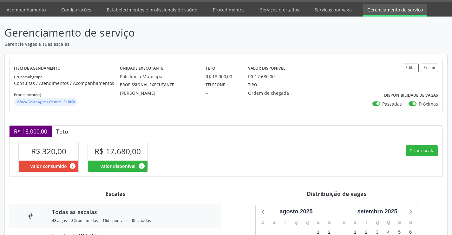
scroll to position [0, 0]
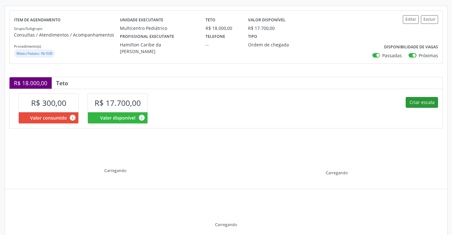
scroll to position [90, 0]
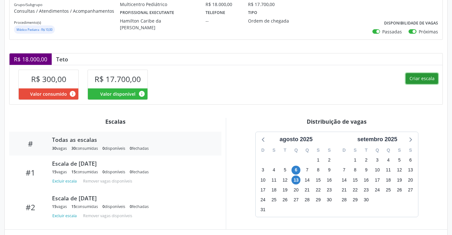
click at [433, 81] on button "Criar escala" at bounding box center [422, 78] width 32 height 11
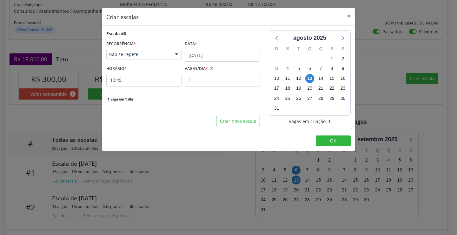
click at [222, 48] on div "Data *" at bounding box center [222, 44] width 75 height 10
click at [222, 55] on input "[DATE]" at bounding box center [222, 55] width 75 height 13
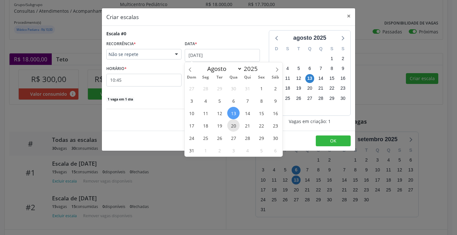
click at [230, 125] on span "20" at bounding box center [233, 125] width 12 height 12
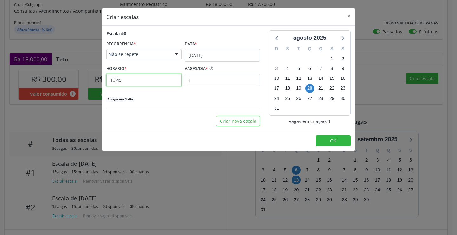
click at [172, 81] on input "10:45" at bounding box center [143, 80] width 75 height 13
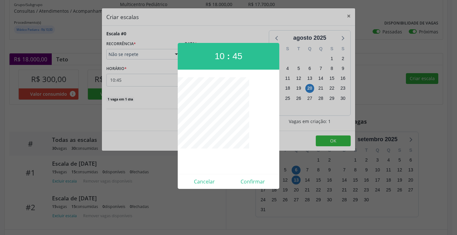
click at [200, 188] on div "Cancelar Confirmar" at bounding box center [229, 181] width 102 height 15
click at [201, 180] on button "Cancelar" at bounding box center [204, 181] width 49 height 10
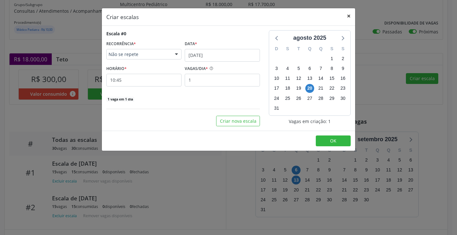
click at [346, 18] on button "×" at bounding box center [348, 16] width 13 height 16
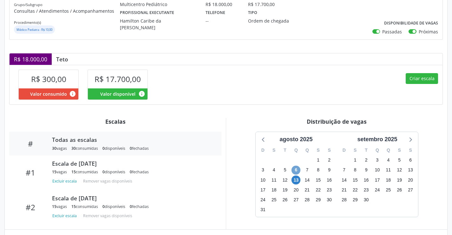
click at [298, 167] on span "6" at bounding box center [296, 169] width 9 height 9
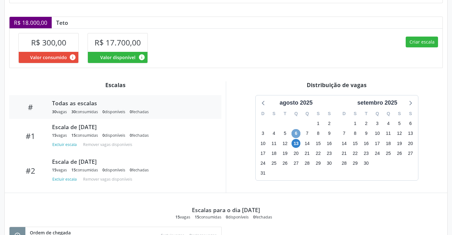
scroll to position [125, 0]
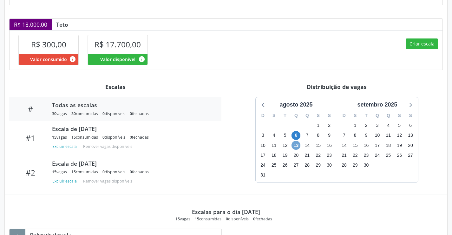
click at [299, 147] on span "13" at bounding box center [296, 145] width 9 height 9
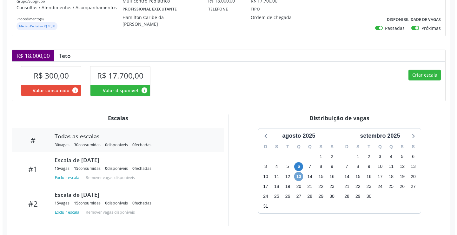
scroll to position [93, 0]
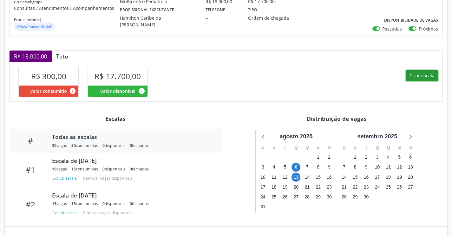
click at [414, 74] on button "Criar escala" at bounding box center [422, 75] width 32 height 11
select select "7"
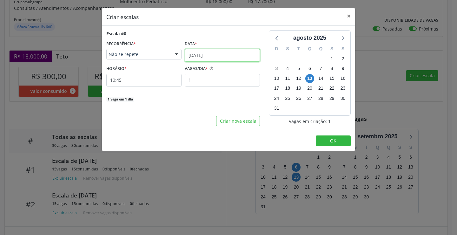
click at [230, 54] on input "[DATE]" at bounding box center [222, 55] width 75 height 13
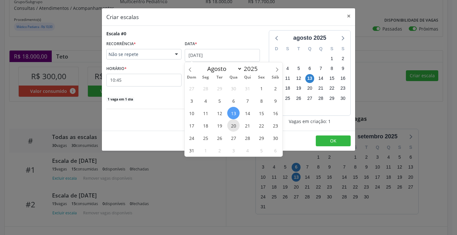
drag, startPoint x: 232, startPoint y: 126, endPoint x: 182, endPoint y: 99, distance: 56.8
click at [232, 126] on span "20" at bounding box center [233, 125] width 12 height 12
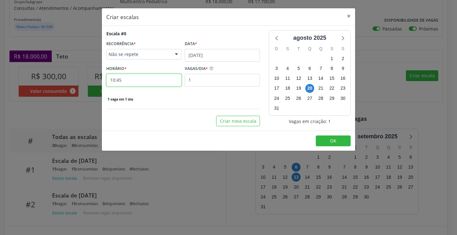
click at [145, 83] on input "10:45" at bounding box center [143, 80] width 75 height 13
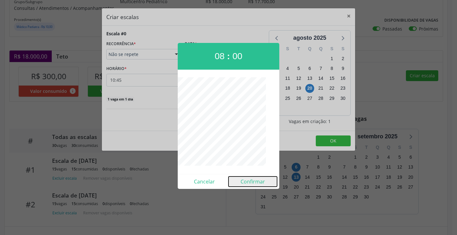
click at [259, 182] on button "Confirmar" at bounding box center [253, 181] width 49 height 10
type input "08:00"
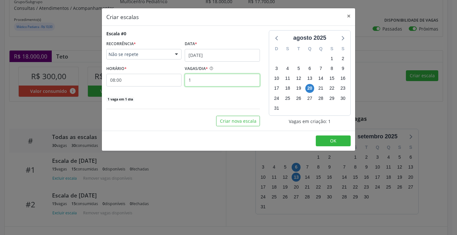
click at [220, 79] on input "1" at bounding box center [222, 80] width 75 height 13
type input "15"
click at [335, 141] on span "OK" at bounding box center [333, 140] width 6 height 6
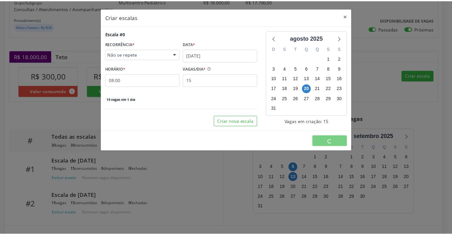
scroll to position [0, 0]
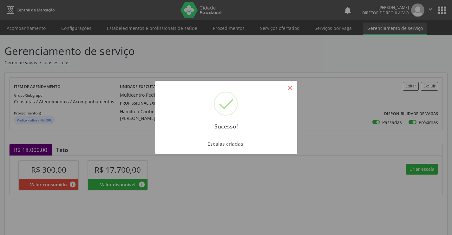
click at [293, 89] on button "×" at bounding box center [290, 87] width 11 height 11
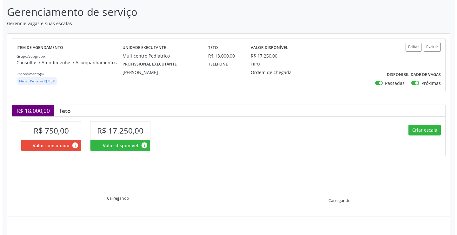
scroll to position [90, 0]
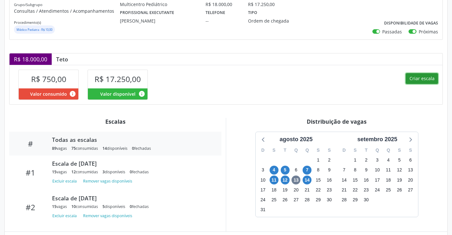
click at [422, 75] on button "Criar escala" at bounding box center [422, 78] width 32 height 11
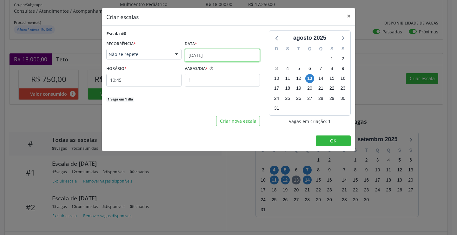
click at [199, 56] on input "[DATE]" at bounding box center [222, 55] width 75 height 13
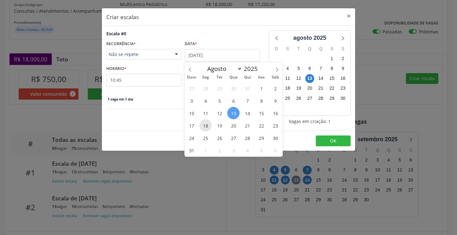
click at [208, 123] on span "18" at bounding box center [205, 125] width 12 height 12
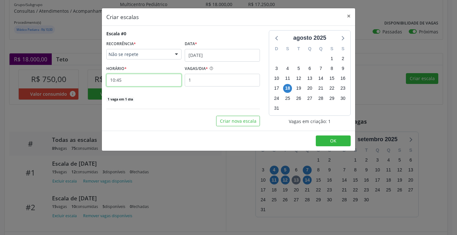
click at [154, 80] on input "10:45" at bounding box center [143, 80] width 75 height 13
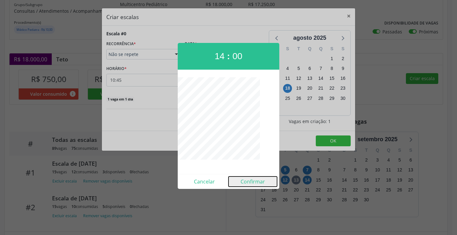
click at [264, 182] on button "Confirmar" at bounding box center [253, 181] width 49 height 10
type input "14:00"
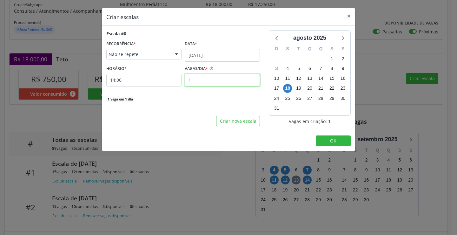
click at [217, 83] on input "1" at bounding box center [222, 80] width 75 height 13
type input "15"
click at [324, 142] on button "OK" at bounding box center [333, 140] width 35 height 11
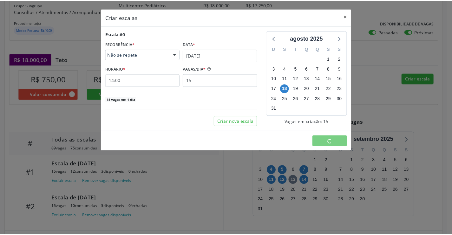
scroll to position [0, 0]
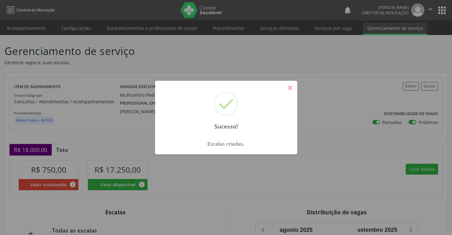
click at [287, 90] on button "×" at bounding box center [290, 87] width 11 height 11
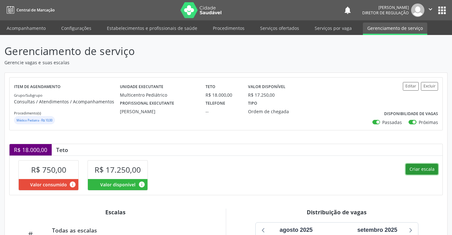
click at [425, 171] on button "Criar escala" at bounding box center [422, 168] width 32 height 11
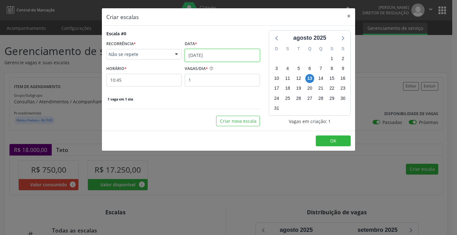
click at [206, 52] on input "[DATE]" at bounding box center [222, 55] width 75 height 13
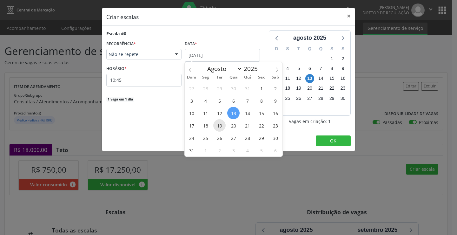
click at [222, 123] on span "19" at bounding box center [219, 125] width 12 height 12
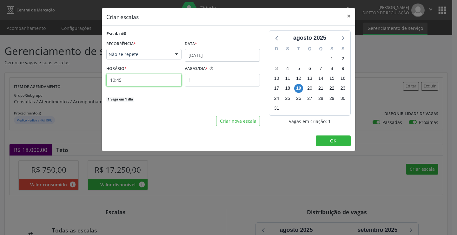
click at [162, 76] on input "10:45" at bounding box center [143, 80] width 75 height 13
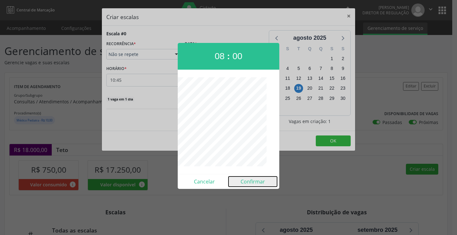
click at [257, 182] on button "Confirmar" at bounding box center [253, 181] width 49 height 10
type input "08:00"
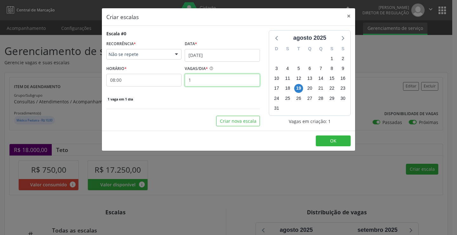
click at [201, 76] on input "1" at bounding box center [222, 80] width 75 height 13
type input "15"
click at [327, 142] on button "OK" at bounding box center [333, 140] width 35 height 11
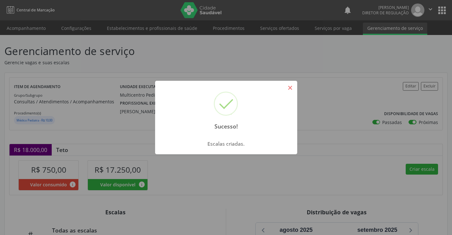
click at [288, 88] on button "×" at bounding box center [290, 87] width 11 height 11
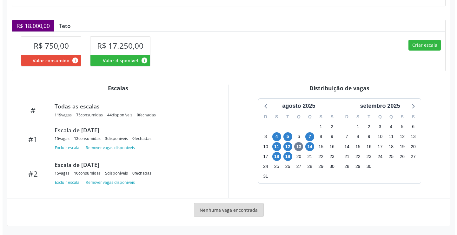
scroll to position [92, 0]
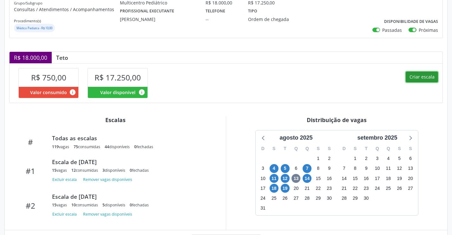
click at [417, 80] on button "Criar escala" at bounding box center [422, 76] width 32 height 11
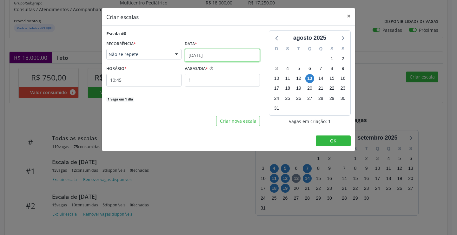
click at [224, 56] on input "13/08/2025" at bounding box center [222, 55] width 75 height 13
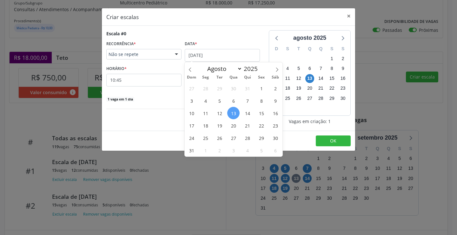
drag, startPoint x: 250, startPoint y: 128, endPoint x: 185, endPoint y: 103, distance: 69.7
click at [249, 128] on span "21" at bounding box center [247, 125] width 12 height 12
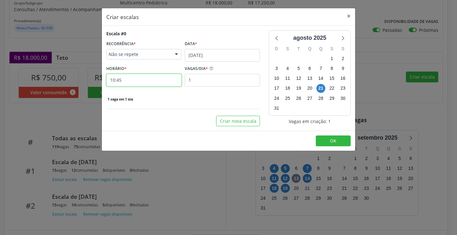
click at [162, 81] on input "10:45" at bounding box center [143, 80] width 75 height 13
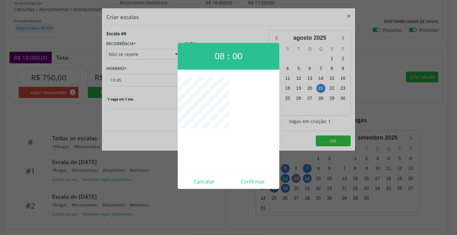
click at [263, 187] on div "Cancelar Confirmar" at bounding box center [229, 181] width 102 height 15
click at [262, 183] on button "Confirmar" at bounding box center [253, 181] width 49 height 10
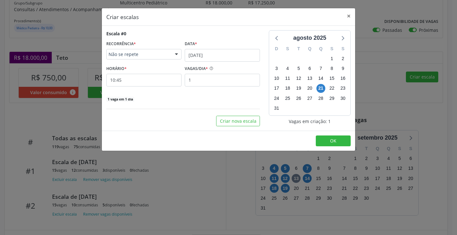
type input "08:00"
click at [222, 80] on input "1" at bounding box center [222, 80] width 75 height 13
type input "15"
click at [330, 148] on footer "OK" at bounding box center [228, 140] width 253 height 20
click at [331, 143] on span "OK" at bounding box center [333, 140] width 6 height 6
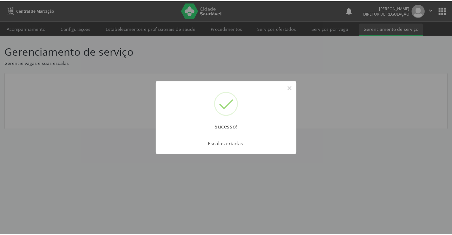
scroll to position [0, 0]
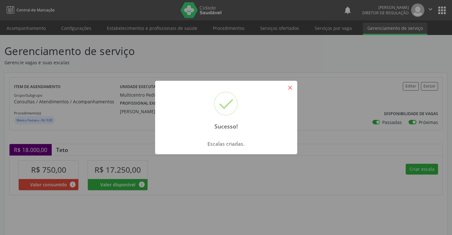
click at [291, 85] on button "×" at bounding box center [290, 87] width 11 height 11
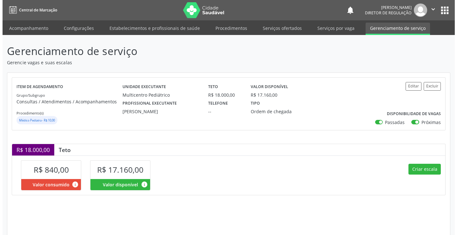
scroll to position [90, 0]
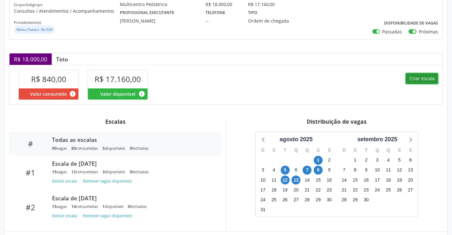
click at [419, 81] on button "Criar escala" at bounding box center [422, 78] width 32 height 11
select select "7"
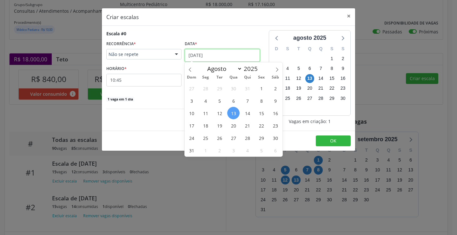
click at [199, 52] on input "[DATE]" at bounding box center [222, 55] width 75 height 13
click at [221, 128] on span "19" at bounding box center [219, 125] width 12 height 12
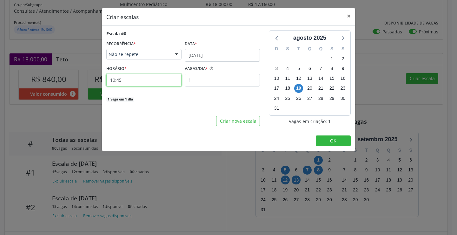
click at [155, 81] on input "10:45" at bounding box center [143, 80] width 75 height 13
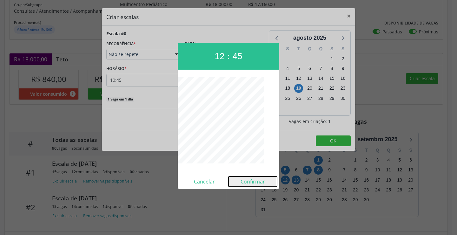
click at [258, 184] on button "Confirmar" at bounding box center [253, 181] width 49 height 10
type input "12:45"
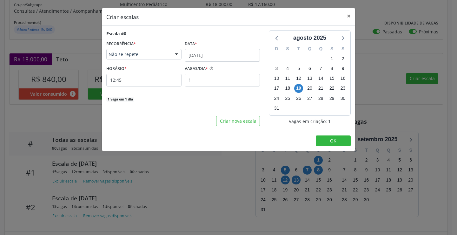
click at [213, 86] on div "Escala #0 RECORRÊNCIA * Não se repete Não se repete Diário/Semanal Mensal Nenhu…" at bounding box center [183, 66] width 154 height 72
click at [213, 81] on input "1" at bounding box center [222, 80] width 75 height 13
type input "15"
click at [331, 146] on footer "OK" at bounding box center [228, 140] width 253 height 20
click at [332, 142] on span "OK" at bounding box center [333, 140] width 6 height 6
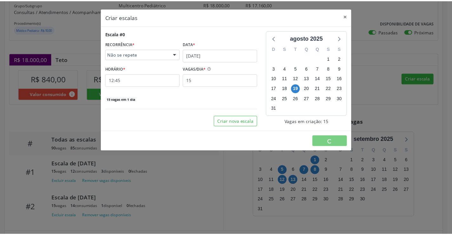
scroll to position [0, 0]
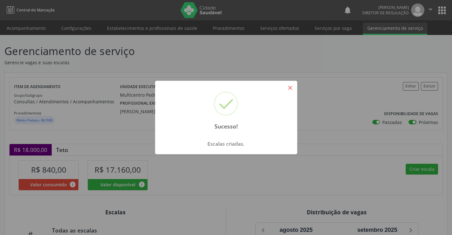
click at [291, 88] on button "×" at bounding box center [290, 87] width 11 height 11
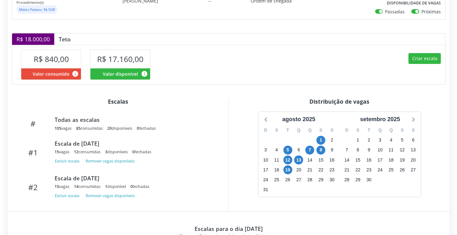
scroll to position [127, 0]
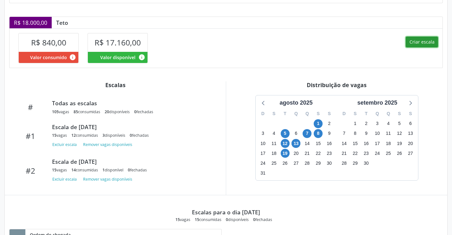
click at [422, 44] on button "Criar escala" at bounding box center [422, 42] width 32 height 11
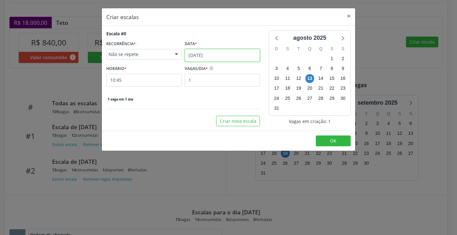
click at [237, 55] on input "13/08/2025" at bounding box center [222, 55] width 75 height 13
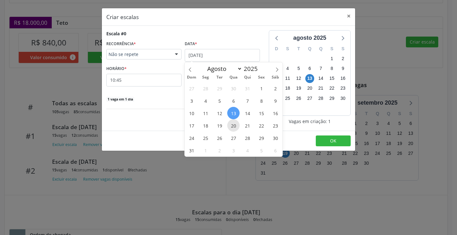
click at [234, 125] on span "20" at bounding box center [233, 125] width 12 height 12
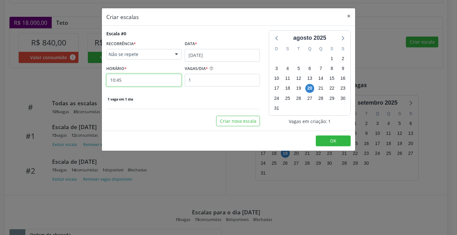
click at [162, 84] on input "10:45" at bounding box center [143, 80] width 75 height 13
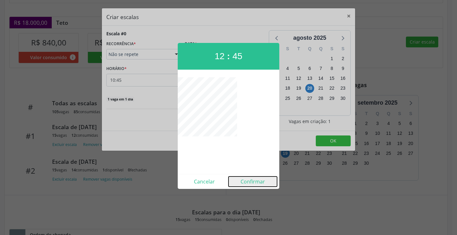
click at [253, 178] on button "Confirmar" at bounding box center [253, 181] width 49 height 10
type input "12:45"
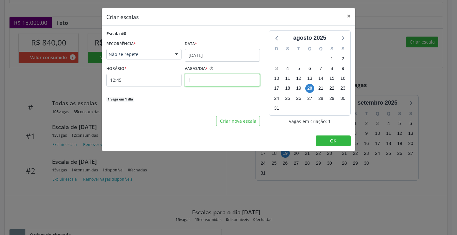
click at [220, 81] on input "1" at bounding box center [222, 80] width 75 height 13
type input "15"
click at [337, 141] on button "OK" at bounding box center [333, 140] width 35 height 11
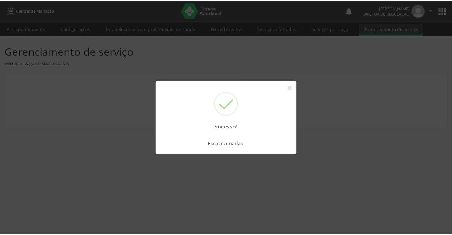
scroll to position [0, 0]
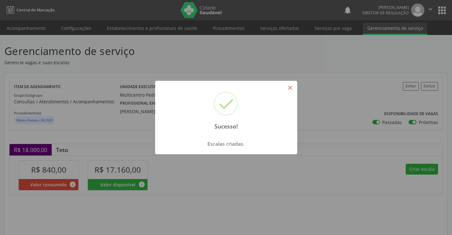
click at [290, 90] on button "×" at bounding box center [290, 87] width 11 height 11
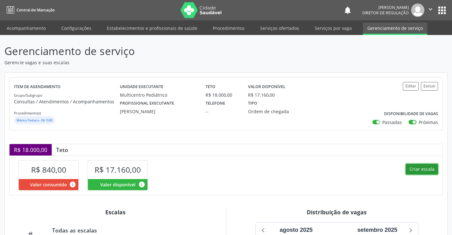
click at [426, 167] on button "Criar escala" at bounding box center [422, 168] width 32 height 11
select select "7"
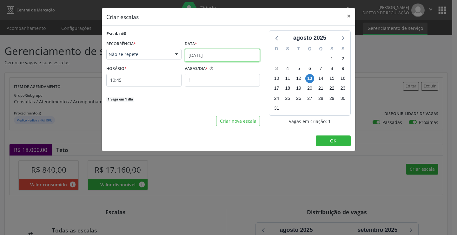
click at [207, 53] on input "13/08/2025" at bounding box center [222, 55] width 75 height 13
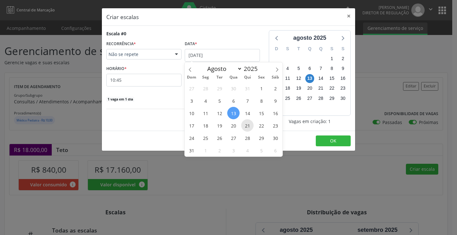
click at [246, 127] on span "21" at bounding box center [247, 125] width 12 height 12
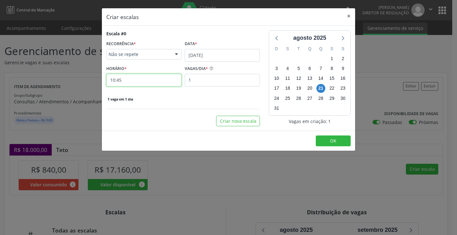
click at [152, 76] on input "10:45" at bounding box center [143, 80] width 75 height 13
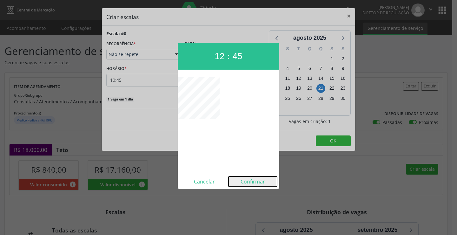
click at [258, 178] on button "Confirmar" at bounding box center [253, 181] width 49 height 10
type input "12:45"
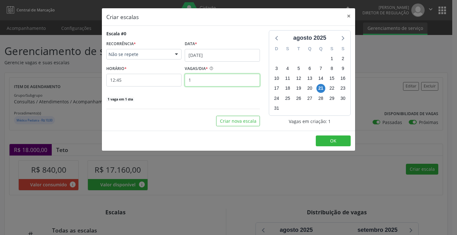
click at [221, 83] on input "1" at bounding box center [222, 80] width 75 height 13
type input "15"
click at [320, 136] on button "OK" at bounding box center [333, 140] width 35 height 11
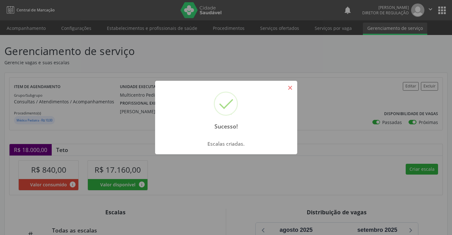
click at [291, 90] on button "×" at bounding box center [290, 87] width 11 height 11
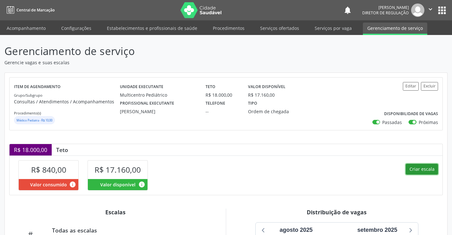
click at [421, 166] on button "Criar escala" at bounding box center [422, 168] width 32 height 11
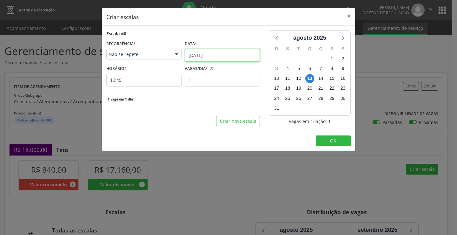
click at [233, 57] on input "13/08/2025" at bounding box center [222, 55] width 75 height 13
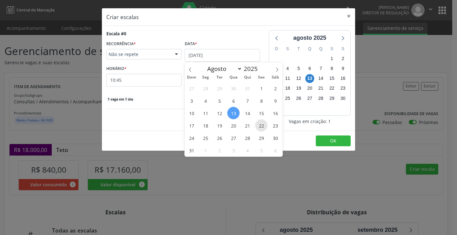
click at [263, 125] on span "22" at bounding box center [261, 125] width 12 height 12
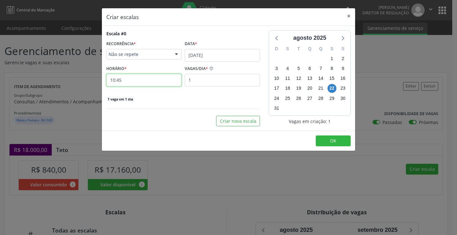
click at [158, 76] on input "10:45" at bounding box center [143, 80] width 75 height 13
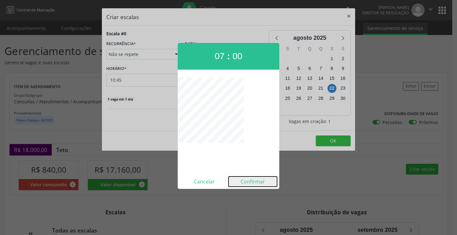
click at [255, 181] on button "Confirmar" at bounding box center [253, 181] width 49 height 10
type input "07:00"
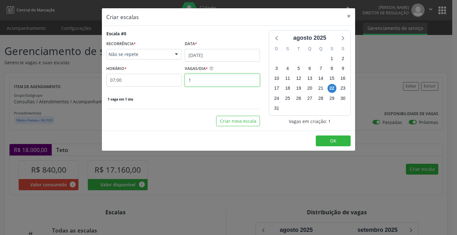
click at [200, 84] on input "1" at bounding box center [222, 80] width 75 height 13
type input "15"
click at [335, 143] on span "OK" at bounding box center [333, 140] width 6 height 6
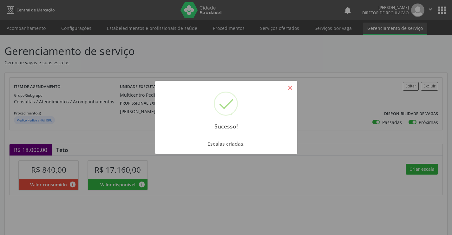
click at [290, 89] on button "×" at bounding box center [290, 87] width 11 height 11
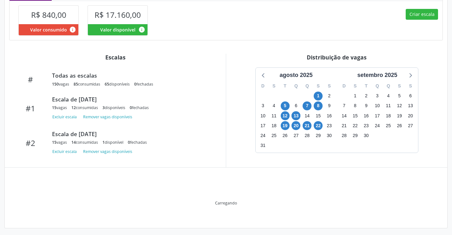
scroll to position [157, 0]
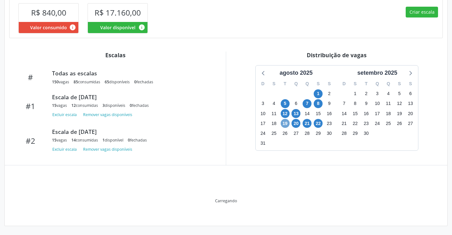
drag, startPoint x: 287, startPoint y: 121, endPoint x: 317, endPoint y: 125, distance: 30.5
click at [288, 121] on span "19" at bounding box center [285, 123] width 9 height 9
click at [318, 123] on span "22" at bounding box center [318, 123] width 9 height 9
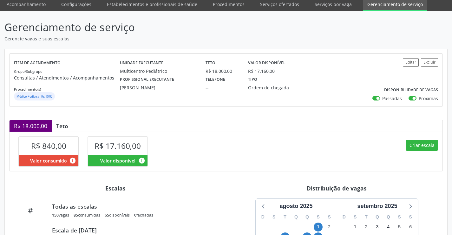
scroll to position [0, 0]
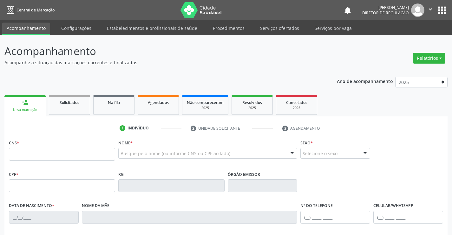
click at [95, 158] on input "text" at bounding box center [62, 154] width 106 height 13
type input "706 8032 0675 8927"
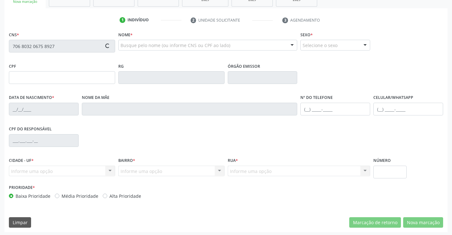
scroll to position [110, 0]
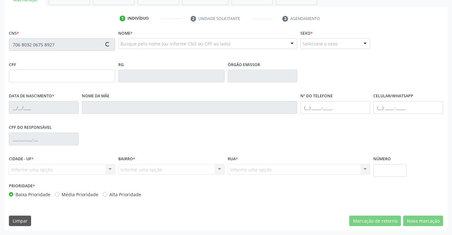
type input "136.078.195-13"
type input "[DATE]"
type input "Marivania de [PERSON_NAME]"
type input "[PHONE_NUMBER]"
type input "S/N"
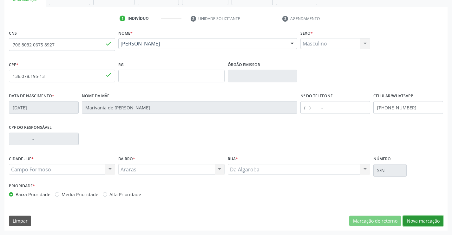
click at [427, 224] on button "Nova marcação" at bounding box center [423, 220] width 40 height 11
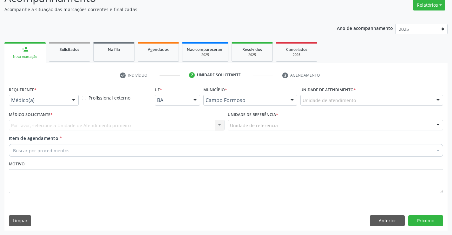
click at [66, 94] on div "Requerente * Médico(a) Médico(a) Enfermeiro(a) Paciente Nenhum resultado encont…" at bounding box center [44, 95] width 70 height 20
click at [58, 106] on div "Requerente * Médico(a) Médico(a) Enfermeiro(a) Paciente Nenhum resultado encont…" at bounding box center [43, 97] width 73 height 25
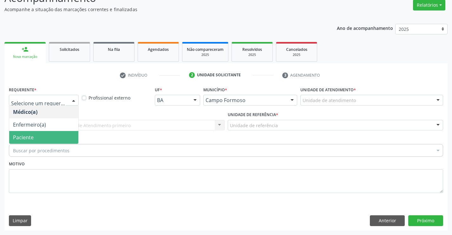
click at [60, 136] on span "Paciente" at bounding box center [43, 137] width 69 height 13
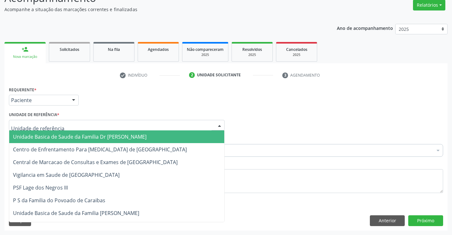
click at [110, 127] on div at bounding box center [117, 125] width 216 height 11
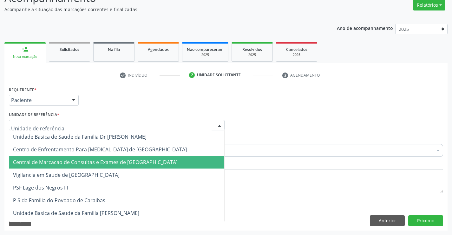
click at [113, 160] on span "Central de Marcacao de Consultas e Exames de [GEOGRAPHIC_DATA]" at bounding box center [95, 161] width 165 height 7
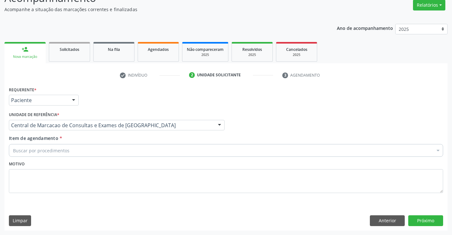
click at [122, 150] on div "Buscar por procedimentos" at bounding box center [226, 150] width 435 height 13
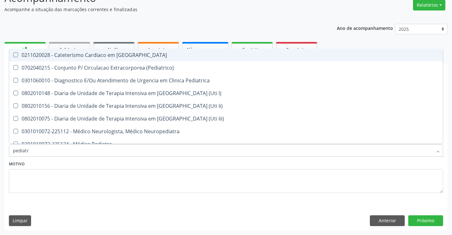
type input "pediatra"
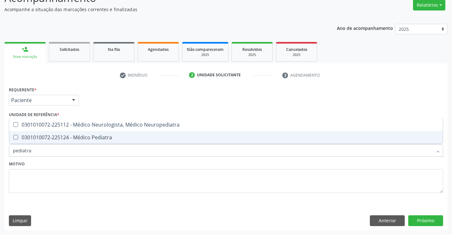
click at [123, 136] on div "0301010072-225124 - Médico Pediatra" at bounding box center [226, 137] width 426 height 5
checkbox Pediatra "true"
click at [423, 218] on button "Próximo" at bounding box center [425, 220] width 35 height 11
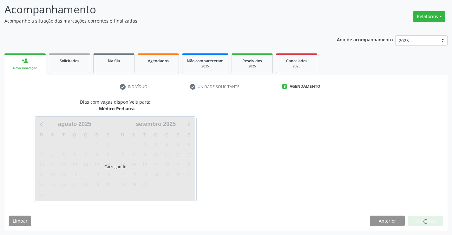
scroll to position [42, 0]
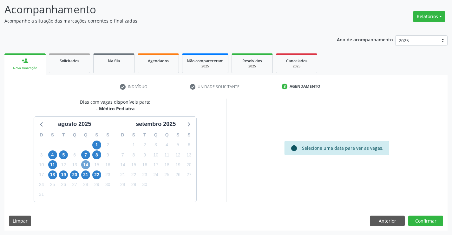
click at [88, 165] on span "14" at bounding box center [85, 164] width 9 height 9
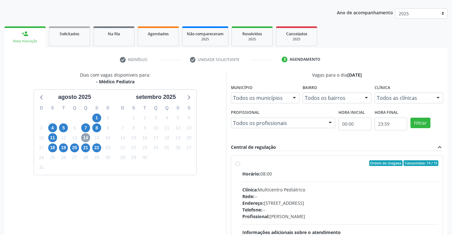
scroll to position [105, 0]
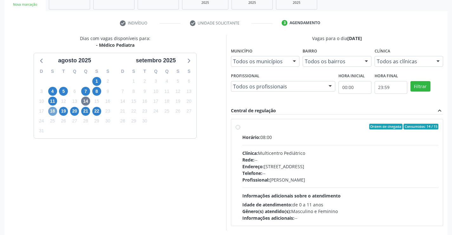
click at [54, 109] on span "18" at bounding box center [52, 111] width 9 height 9
click at [64, 112] on span "19" at bounding box center [63, 111] width 9 height 9
click at [300, 142] on div "Horário: 08:00 Clínica: Multicentro Pediátrico Rede: -- Endereço: [STREET_ADDRE…" at bounding box center [340, 177] width 196 height 87
click at [240, 129] on input "Ordem de chegada Consumidos: 0 / 15 Horário: 08:00 Clínica: Multicentro Pediátr…" at bounding box center [238, 126] width 4 height 6
radio input "true"
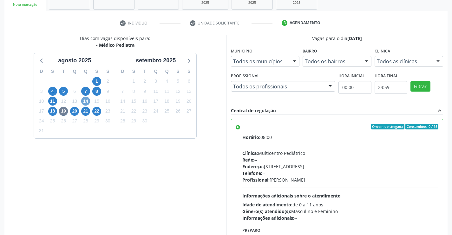
click at [83, 101] on span "14" at bounding box center [85, 100] width 9 height 9
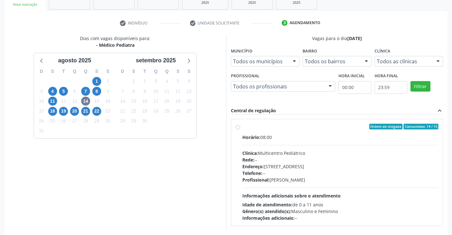
click at [322, 142] on div "Horário: 08:00 Clínica: Multicentro Pediátrico Rede: -- Endereço: [STREET_ADDRE…" at bounding box center [340, 177] width 196 height 87
click at [240, 129] on input "Ordem de chegada Consumidos: 14 / 15 Horário: 08:00 Clínica: Multicentro Pediát…" at bounding box center [238, 126] width 4 height 6
radio input "true"
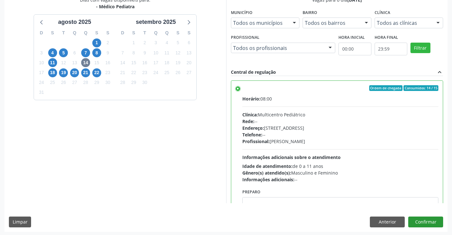
scroll to position [145, 0]
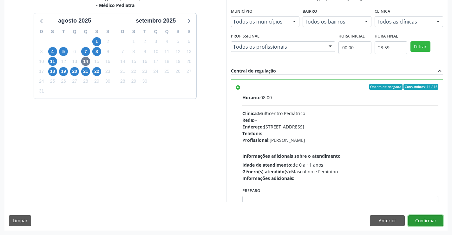
click at [418, 222] on button "Confirmar" at bounding box center [425, 220] width 35 height 11
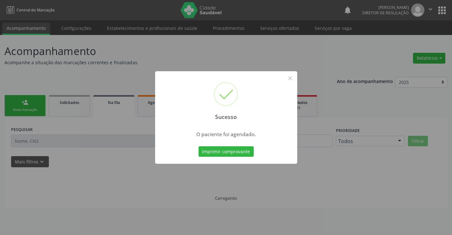
scroll to position [0, 0]
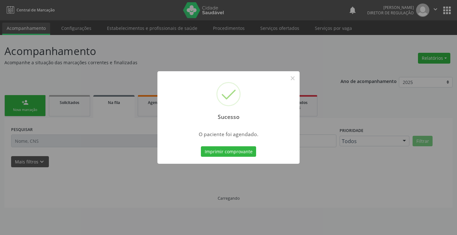
click at [201, 146] on button "Imprimir comprovante" at bounding box center [228, 151] width 55 height 11
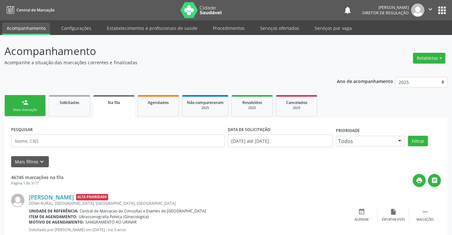
click at [431, 9] on icon "" at bounding box center [430, 9] width 7 height 7
click at [405, 40] on link "Sair" at bounding box center [415, 38] width 44 height 9
